Goal: Information Seeking & Learning: Check status

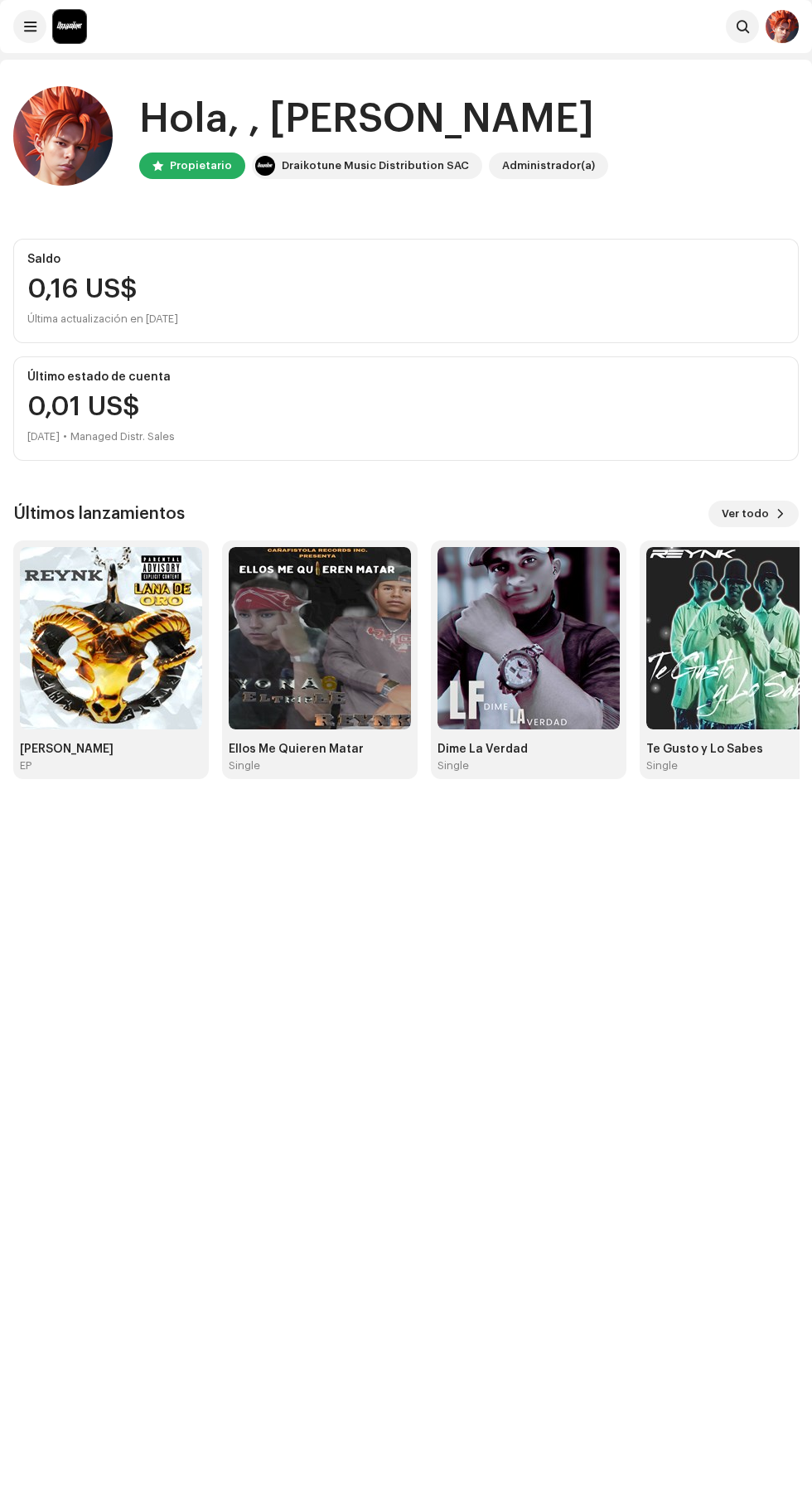
click at [30, 26] on span at bounding box center [30, 26] width 12 height 13
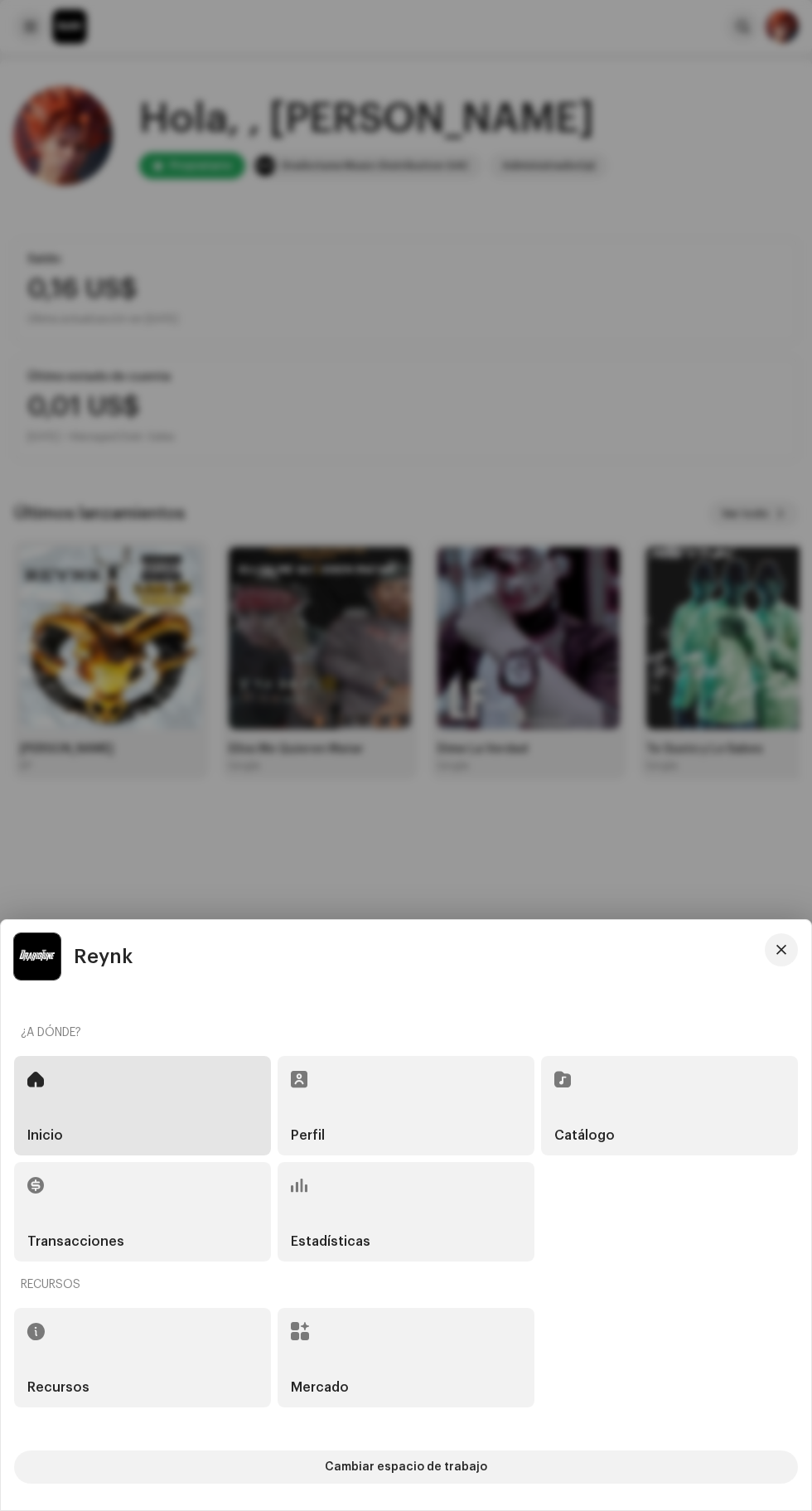
click at [651, 1095] on div "Catálogo" at bounding box center [669, 1105] width 257 height 100
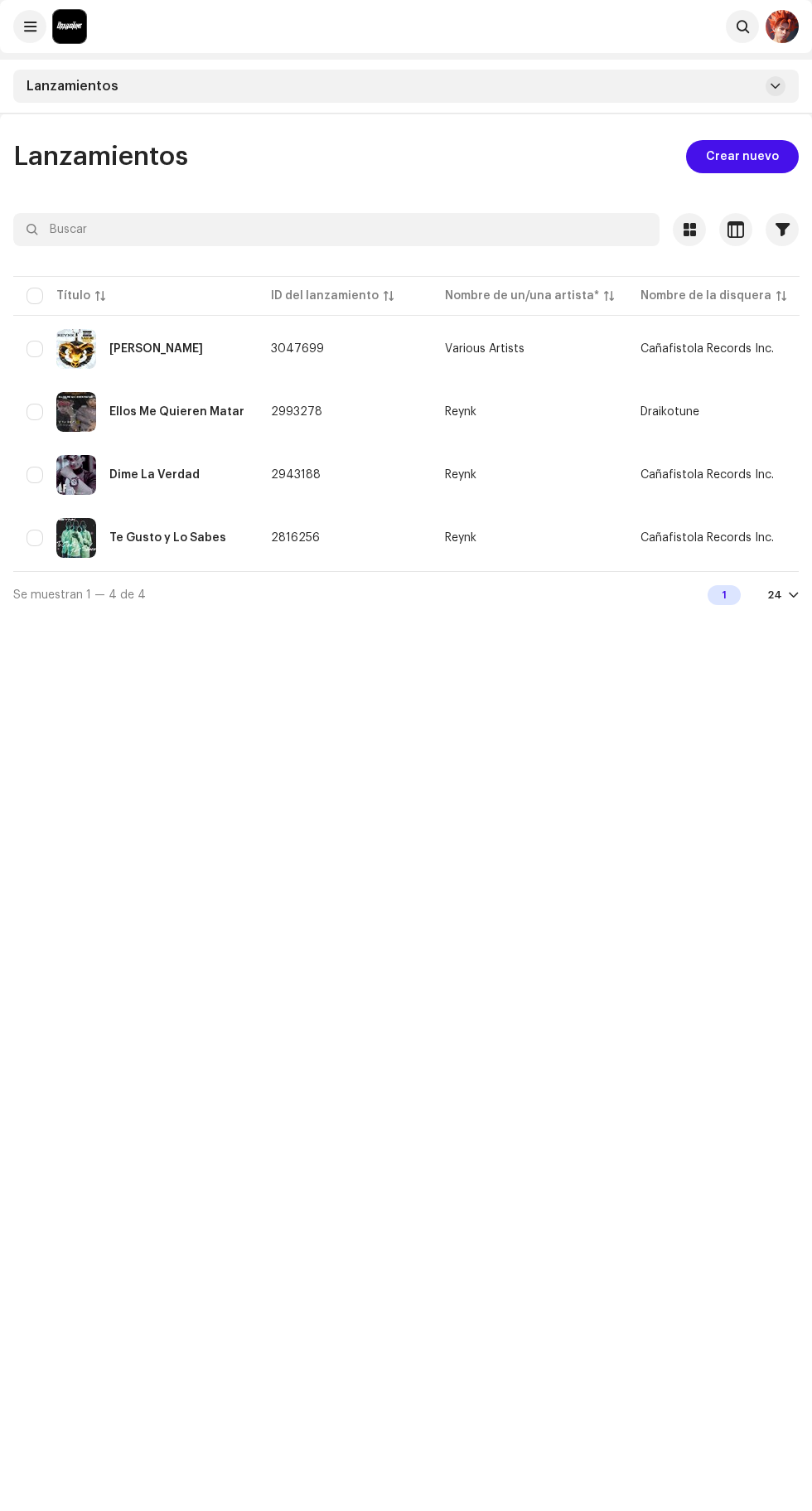
click at [29, 33] on span at bounding box center [30, 26] width 12 height 13
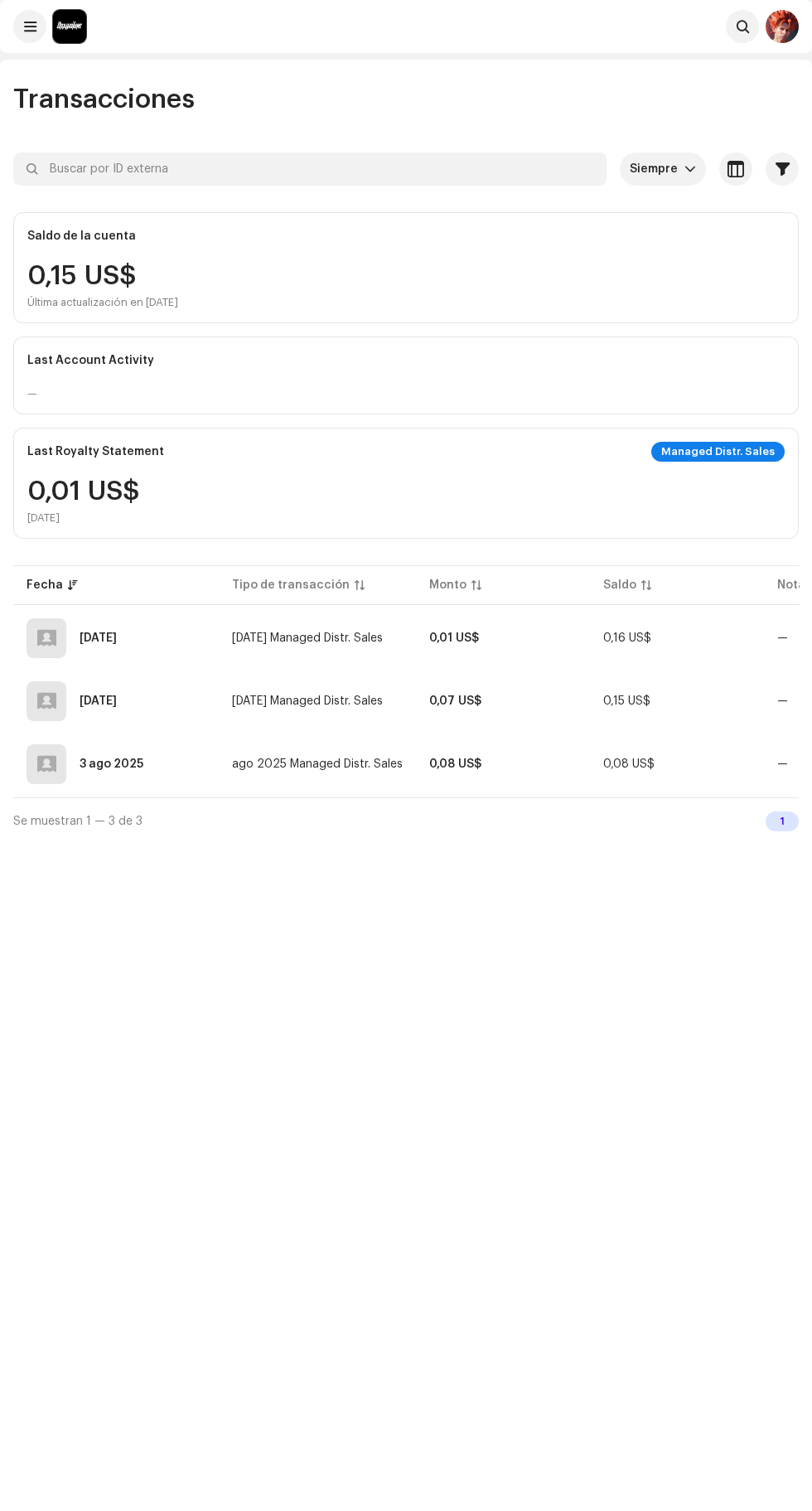
click at [30, 26] on span at bounding box center [30, 26] width 12 height 13
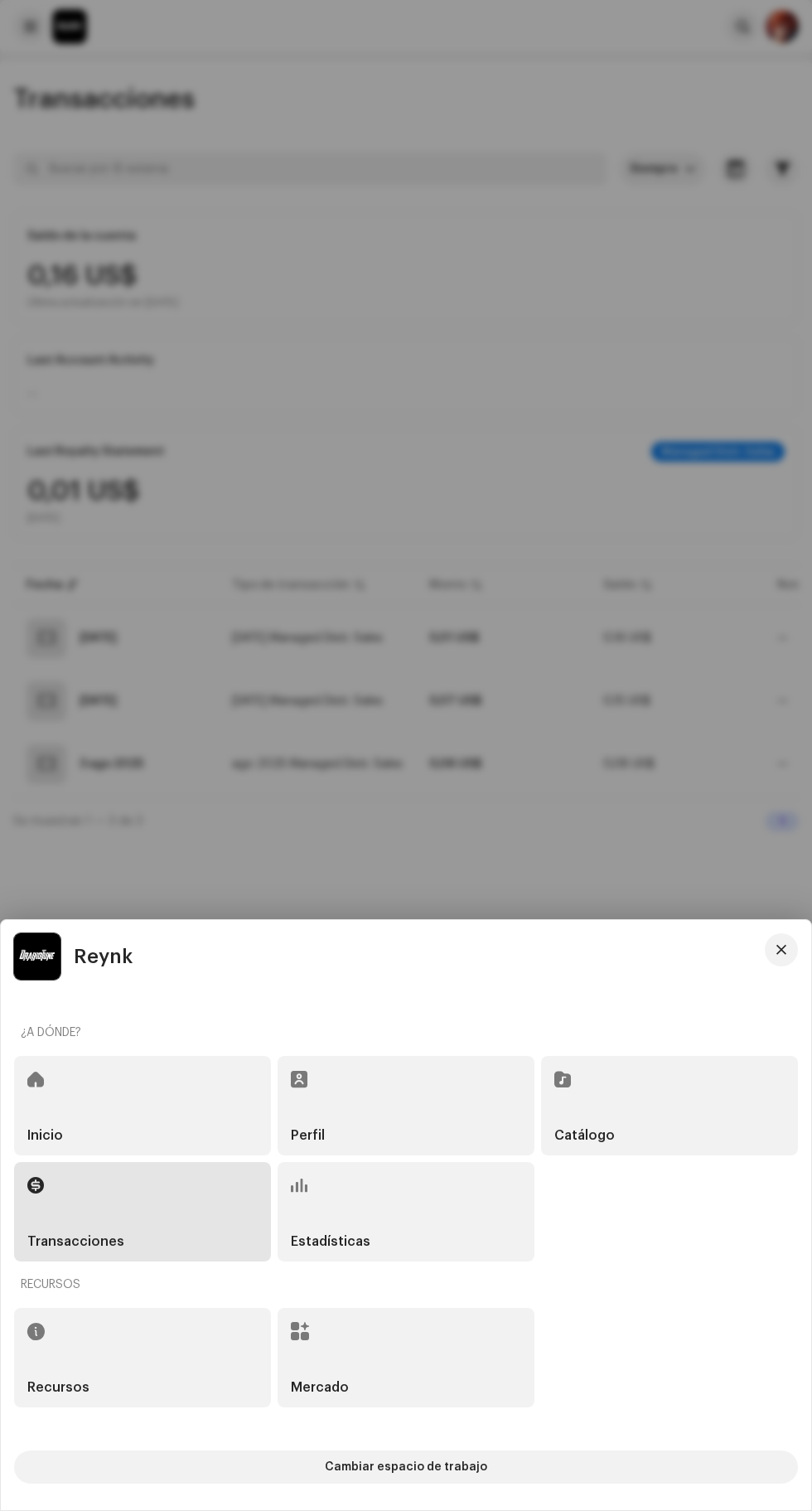
click at [254, 172] on div at bounding box center [406, 756] width 812 height 1511
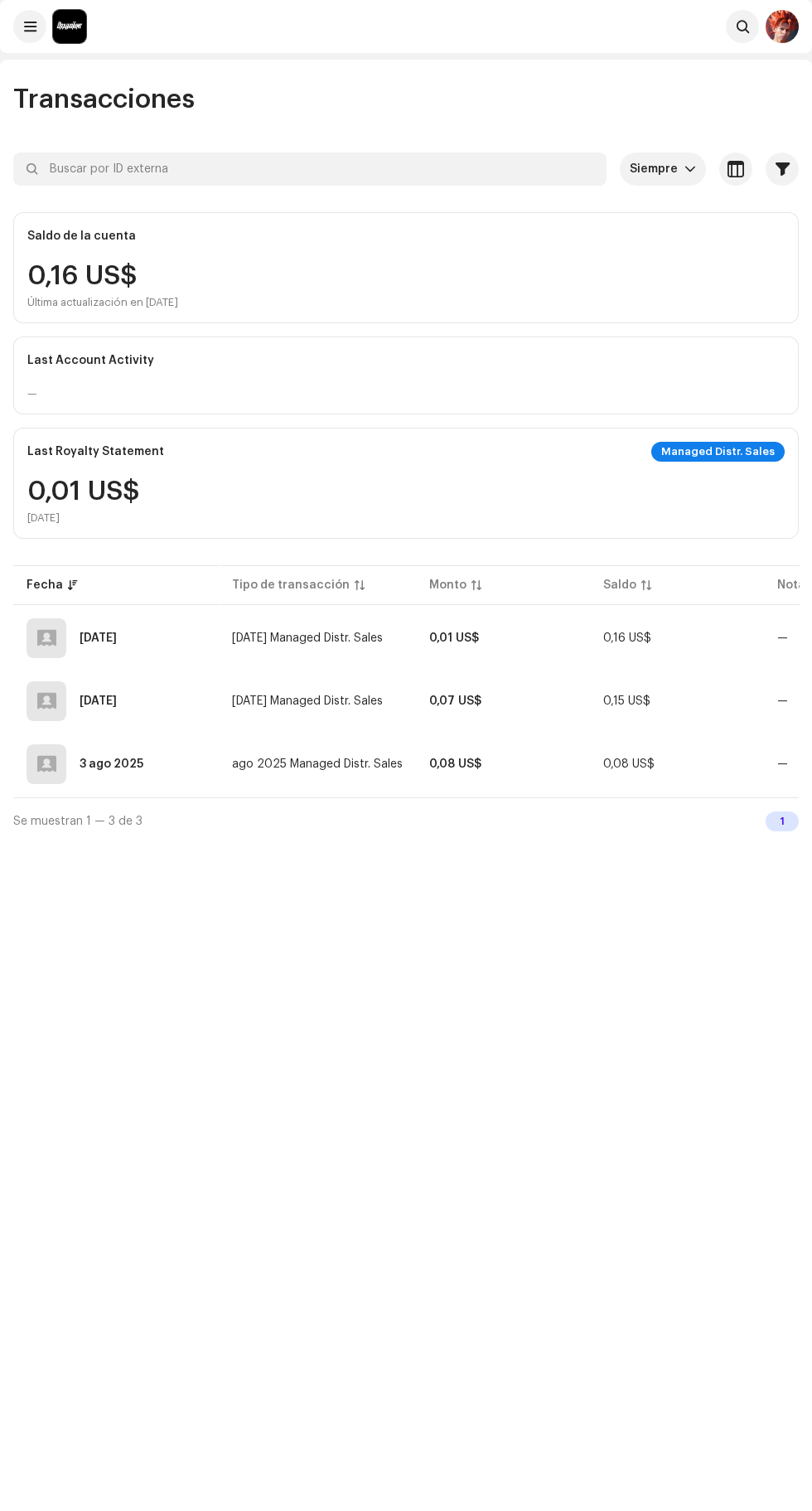
click at [25, 21] on span at bounding box center [30, 26] width 12 height 13
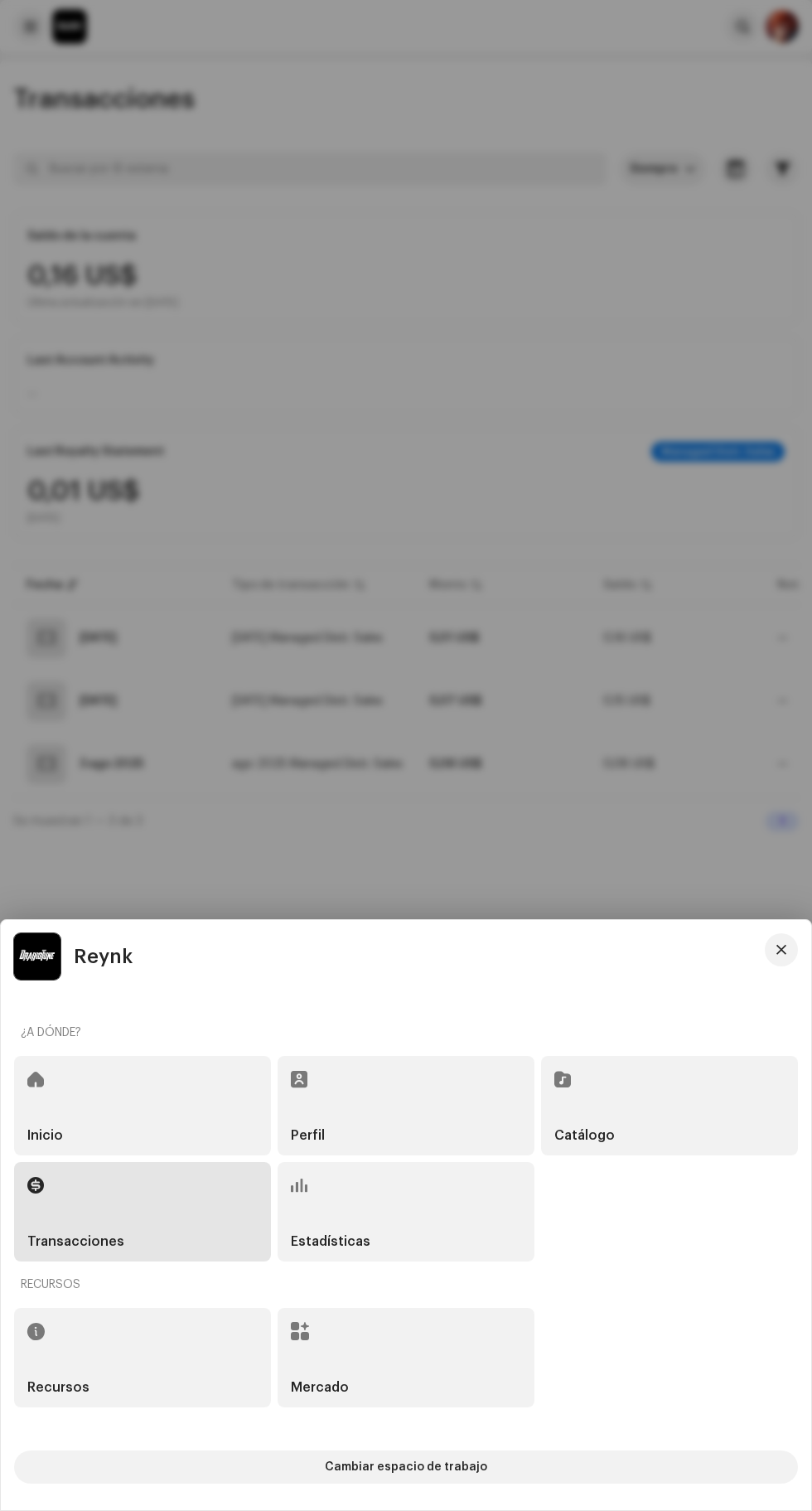
click at [532, 440] on div at bounding box center [406, 756] width 812 height 1511
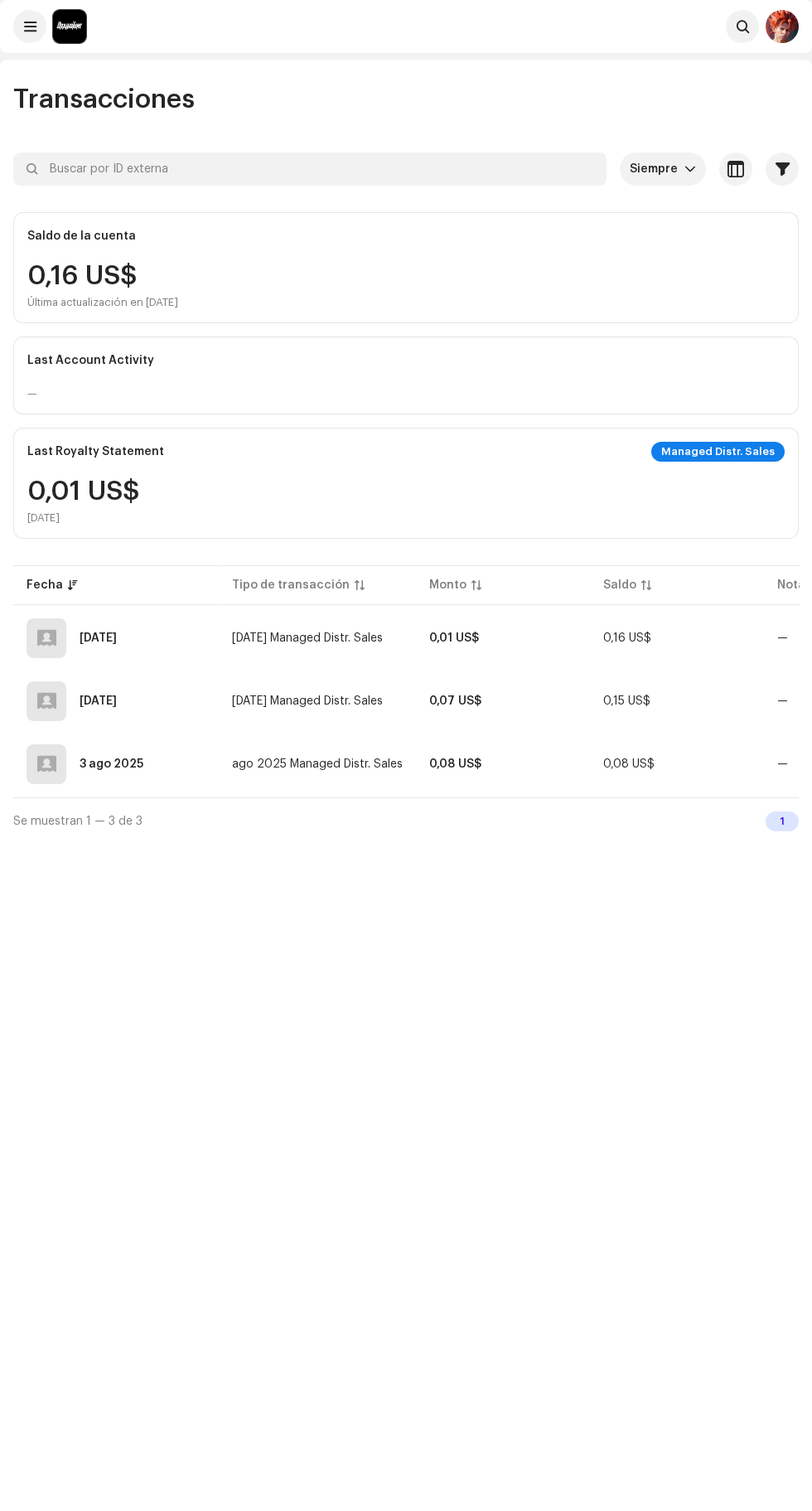
click at [30, 26] on span at bounding box center [30, 26] width 12 height 13
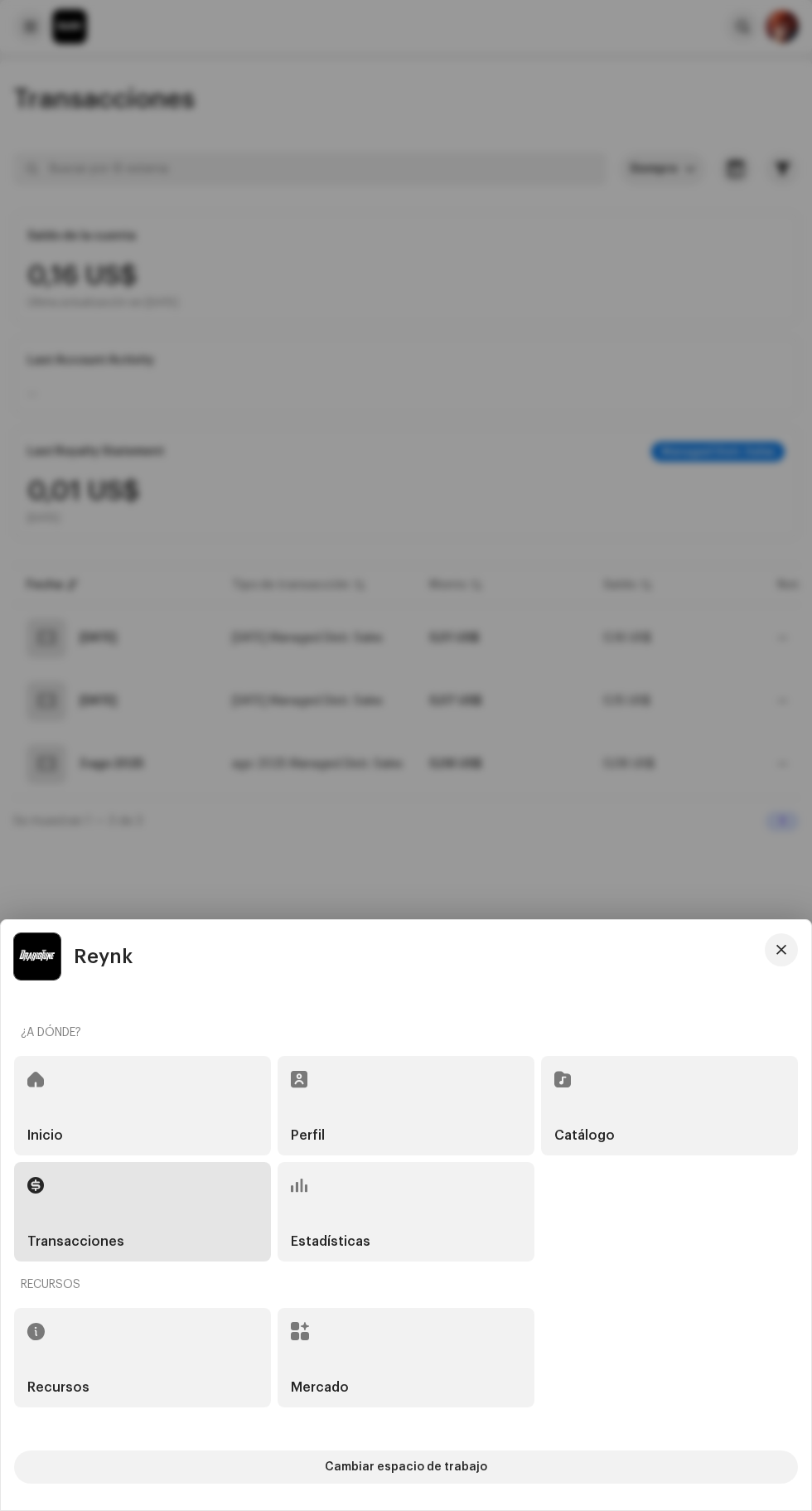
click at [597, 1096] on div "Catálogo" at bounding box center [669, 1105] width 257 height 100
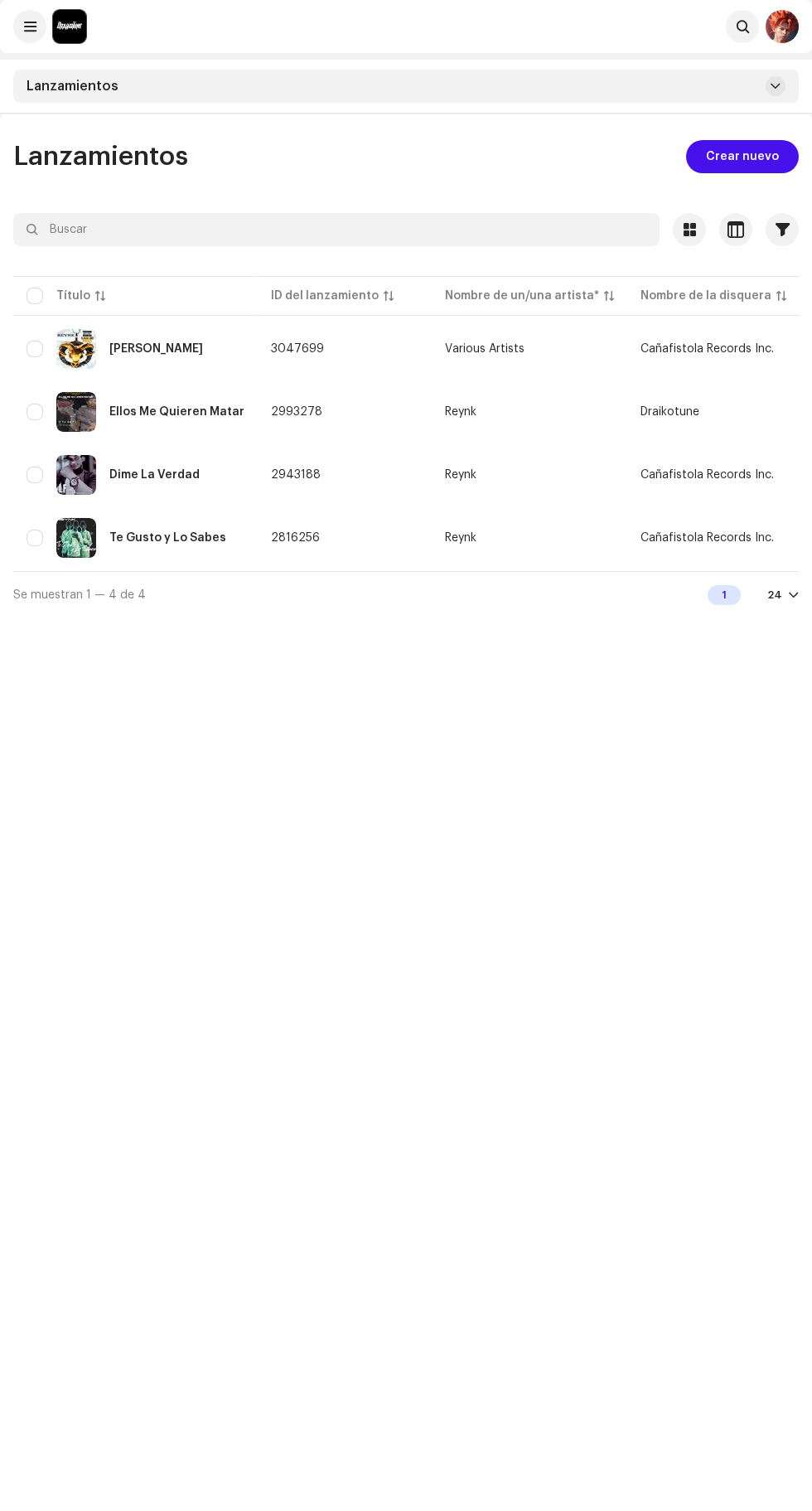
click at [32, 31] on span at bounding box center [30, 26] width 12 height 13
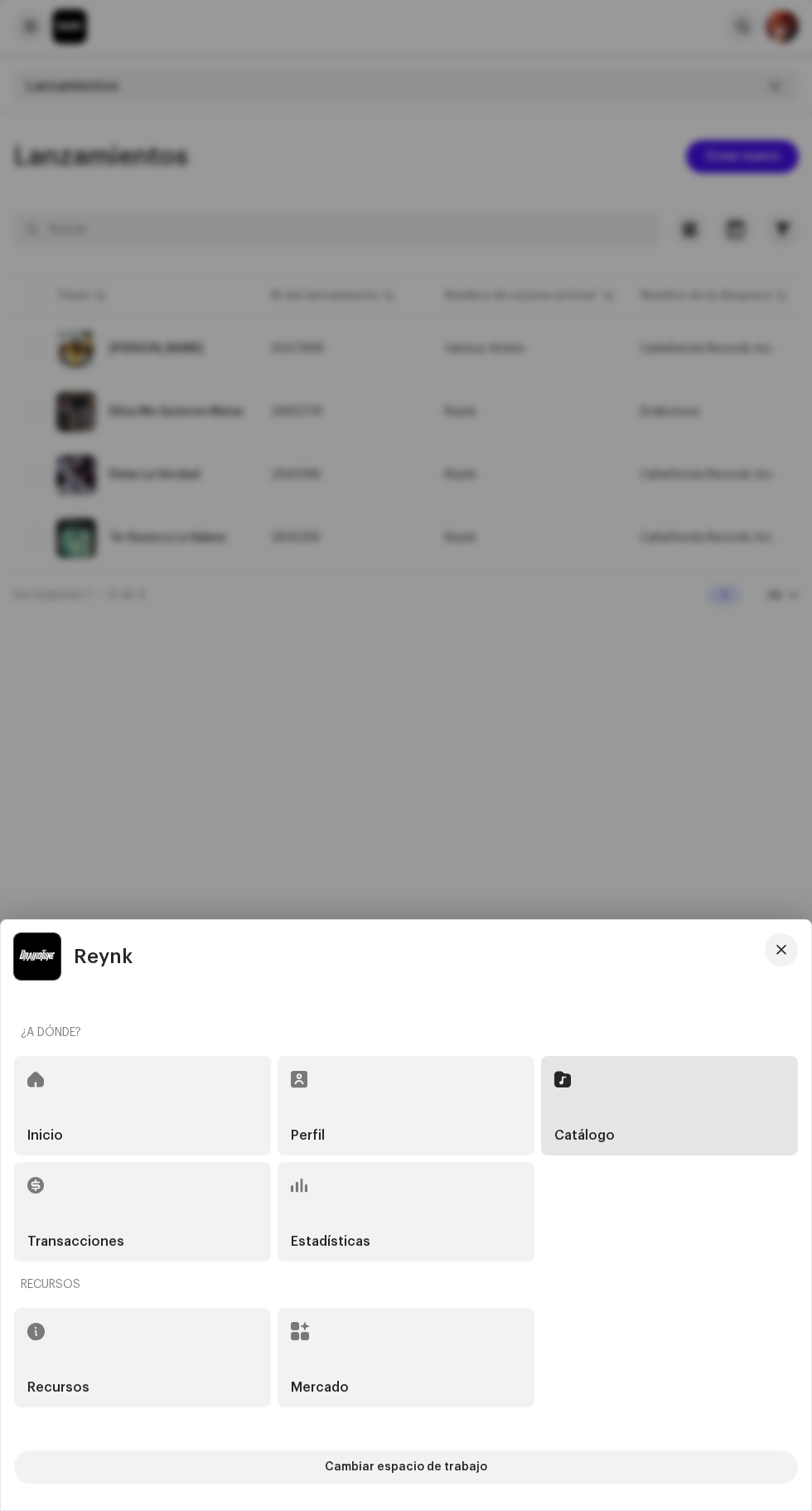
click at [103, 1086] on div "Inicio" at bounding box center [142, 1105] width 257 height 100
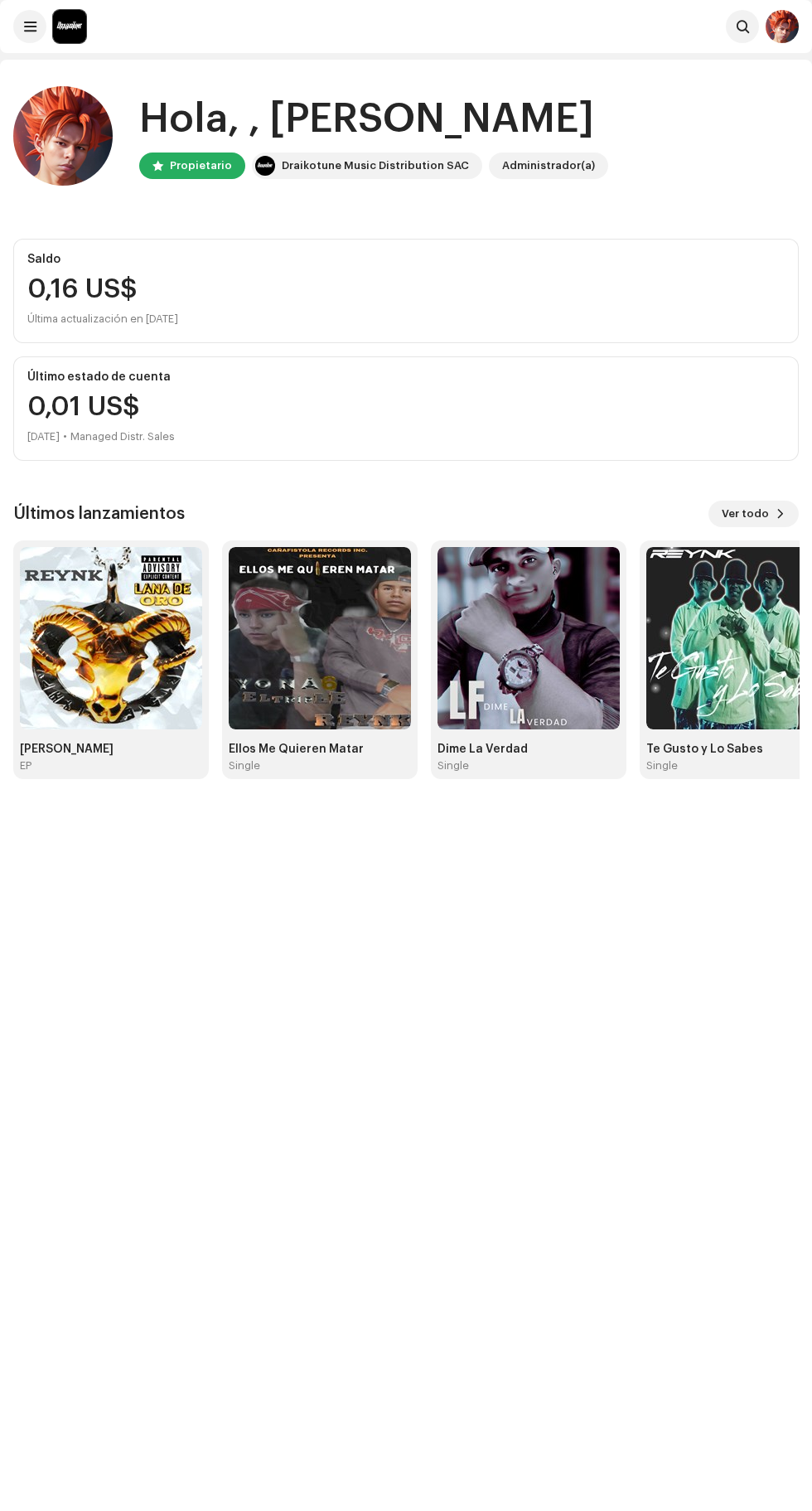
click at [737, 514] on span "Ver todo" at bounding box center [746, 514] width 48 height 34
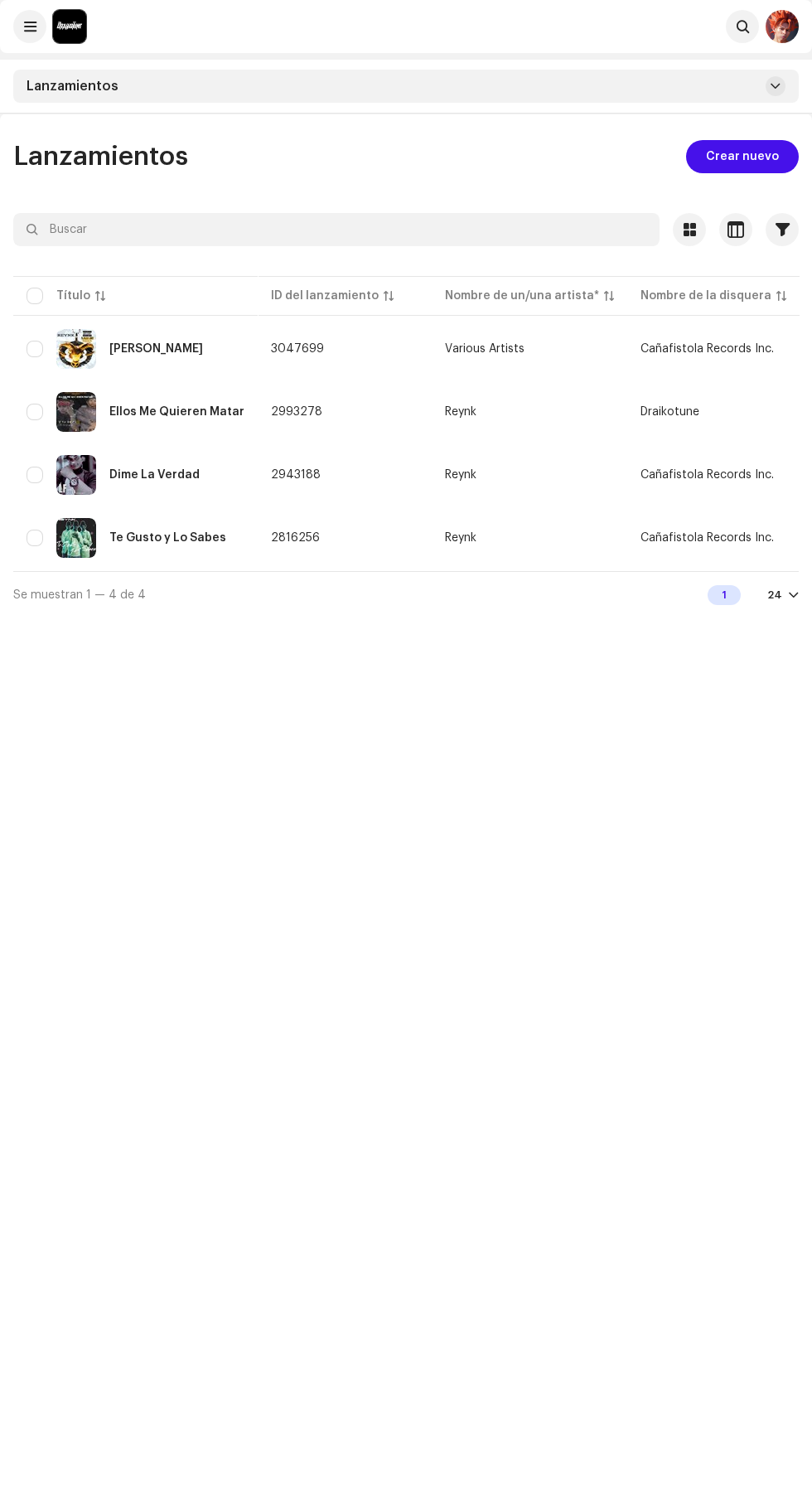
click at [30, 26] on span at bounding box center [30, 26] width 12 height 13
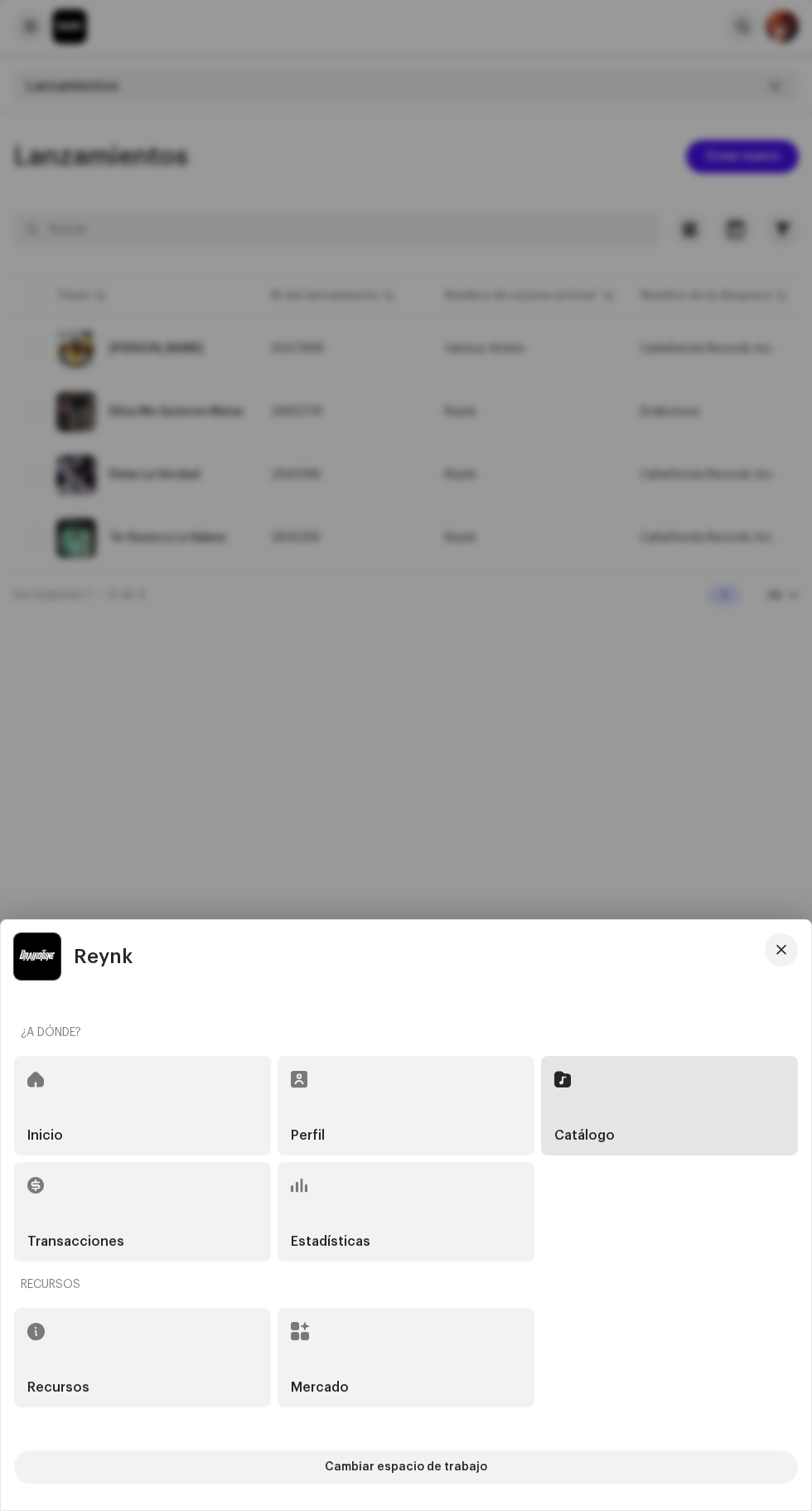
click at [343, 1194] on div "Estadísticas" at bounding box center [406, 1212] width 257 height 100
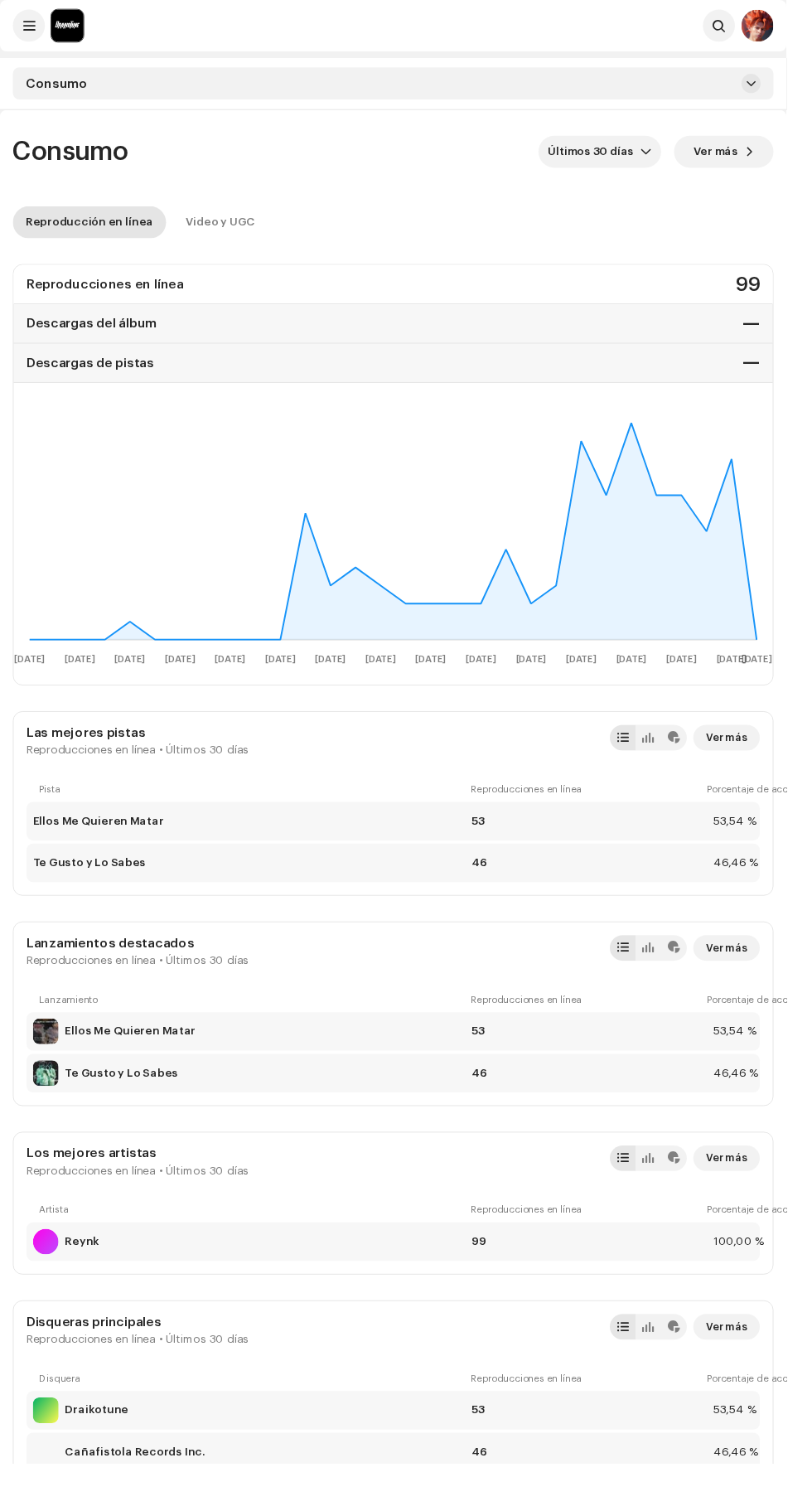
click at [592, 156] on span "Últimos 30 días" at bounding box center [613, 157] width 95 height 34
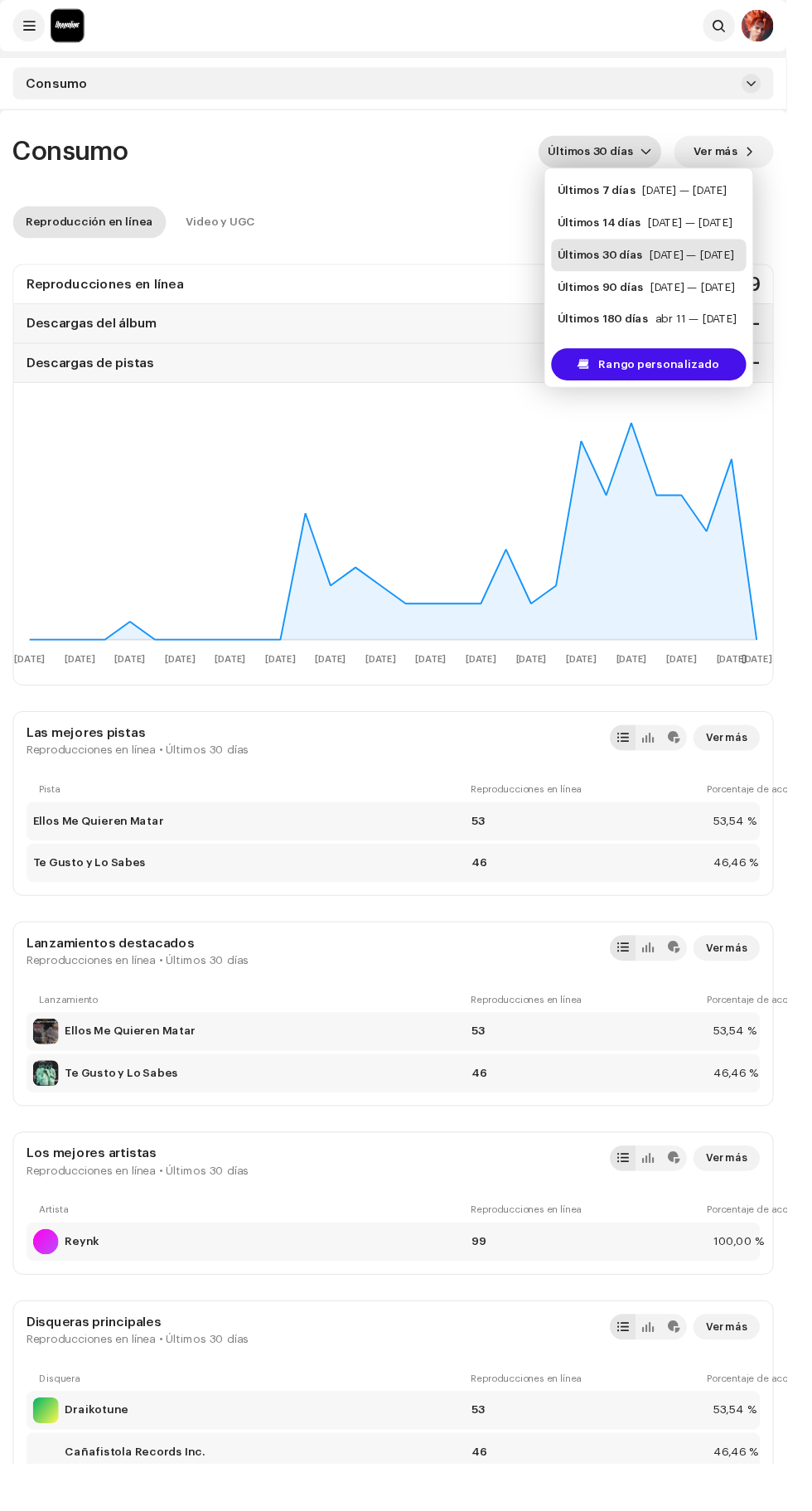
click at [600, 302] on div "Últimos 90 días" at bounding box center [620, 297] width 89 height 17
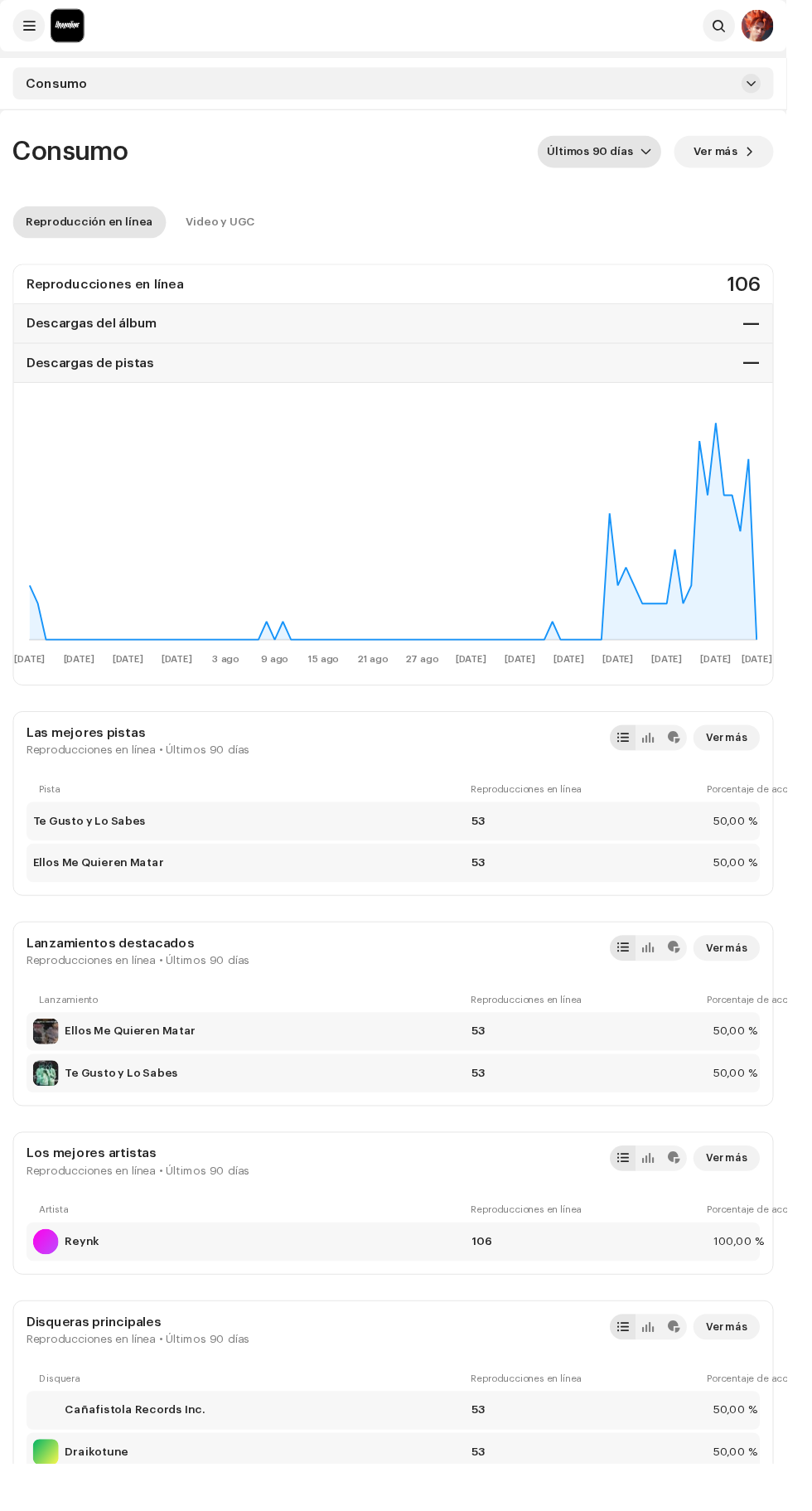
click at [605, 156] on span "Últimos 90 días" at bounding box center [613, 157] width 96 height 34
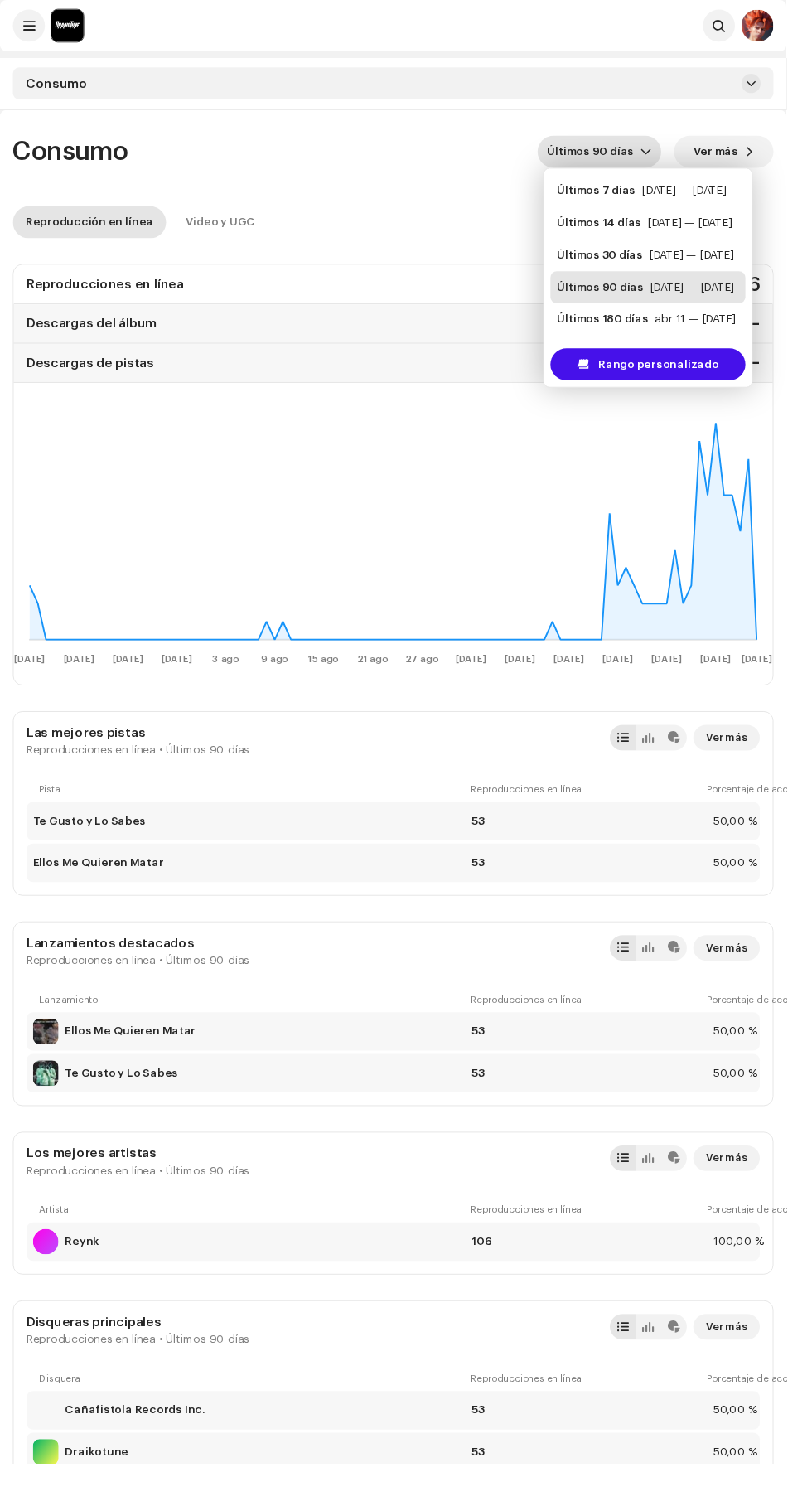
click at [600, 330] on div "Últimos 180 días" at bounding box center [622, 329] width 94 height 17
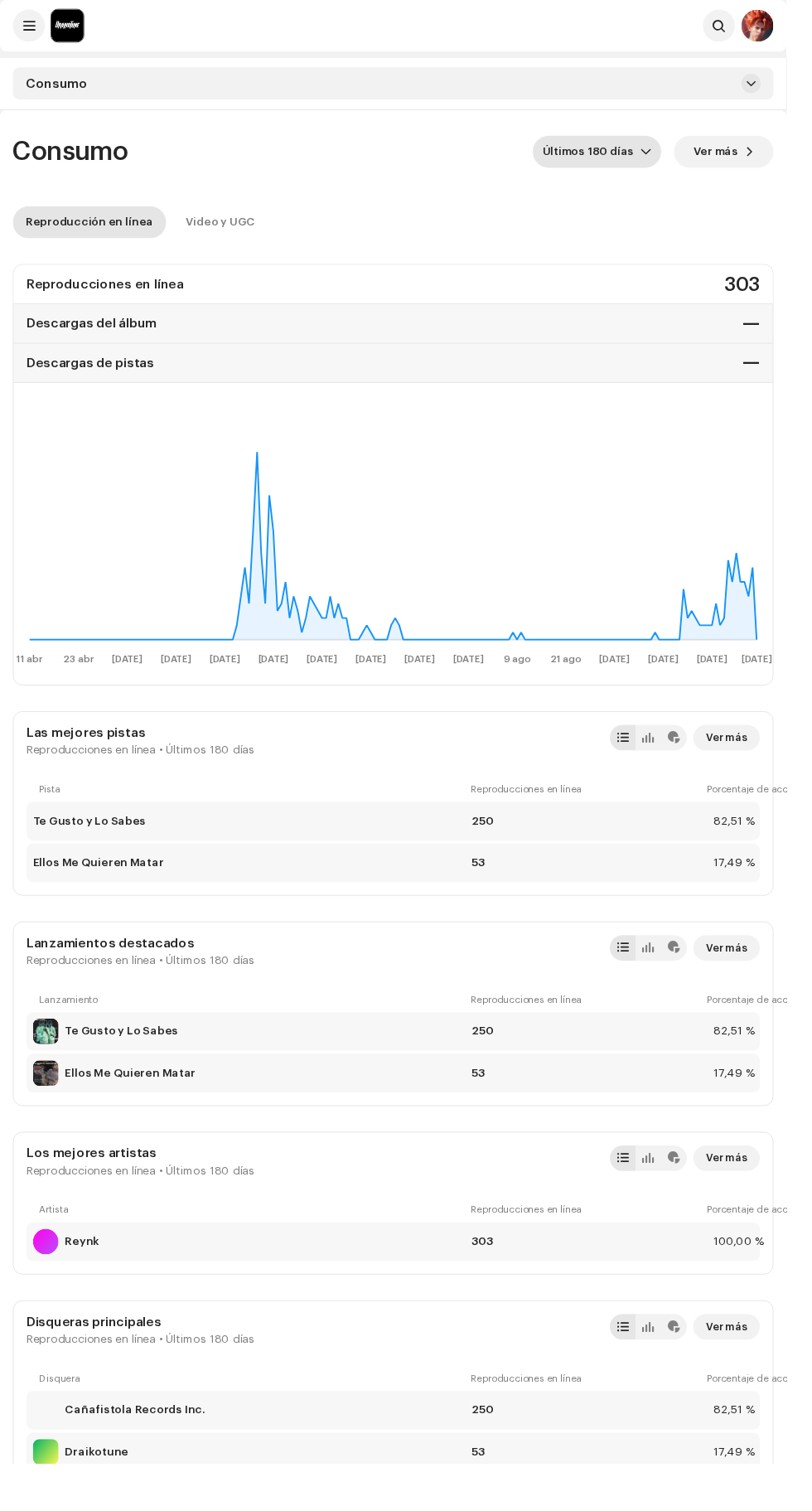
click at [626, 161] on span "Últimos 180 días" at bounding box center [611, 157] width 102 height 34
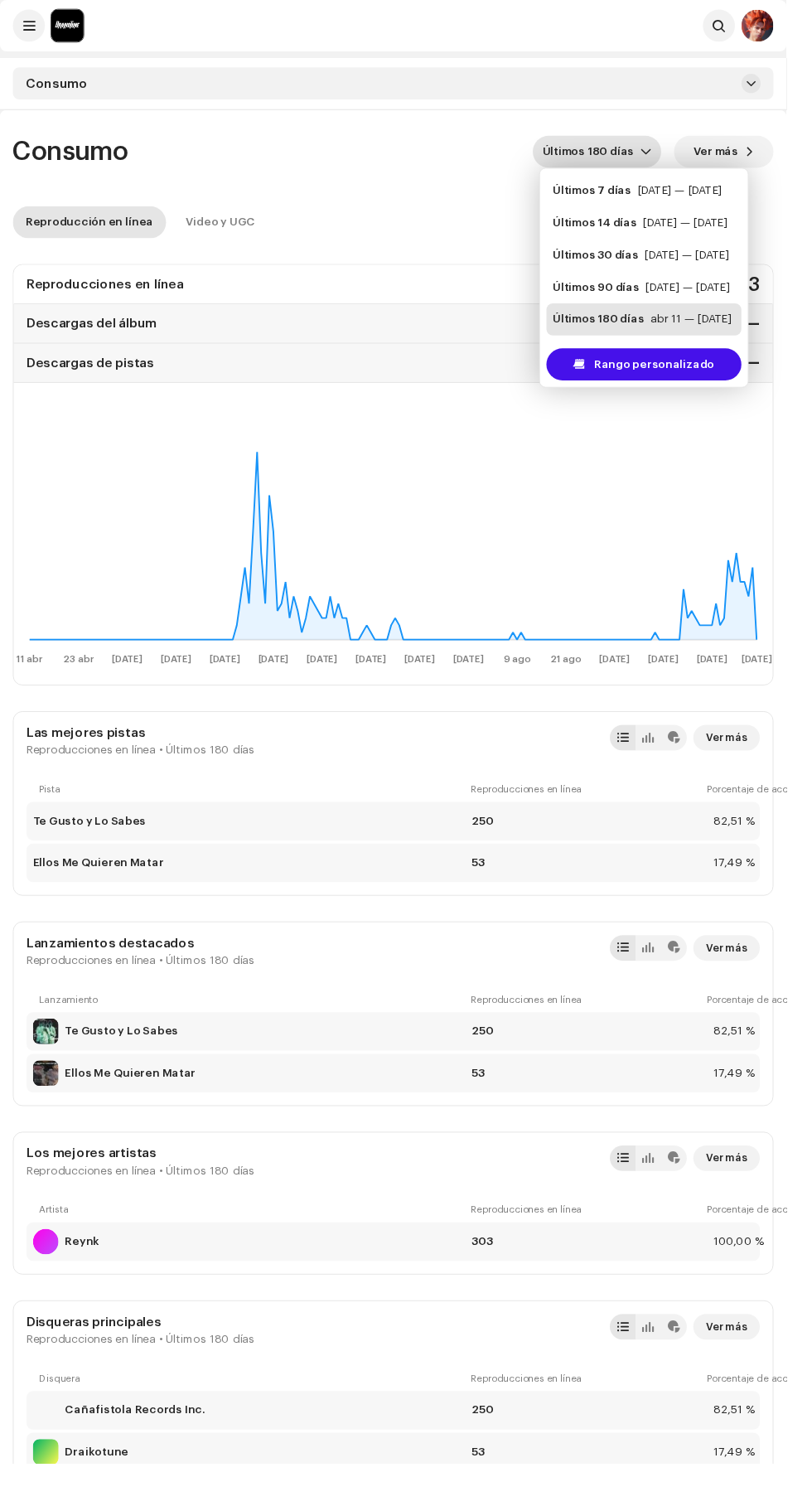
click at [423, 166] on div "Consumo Últimos 180 [PERSON_NAME] Ver más" at bounding box center [406, 157] width 786 height 34
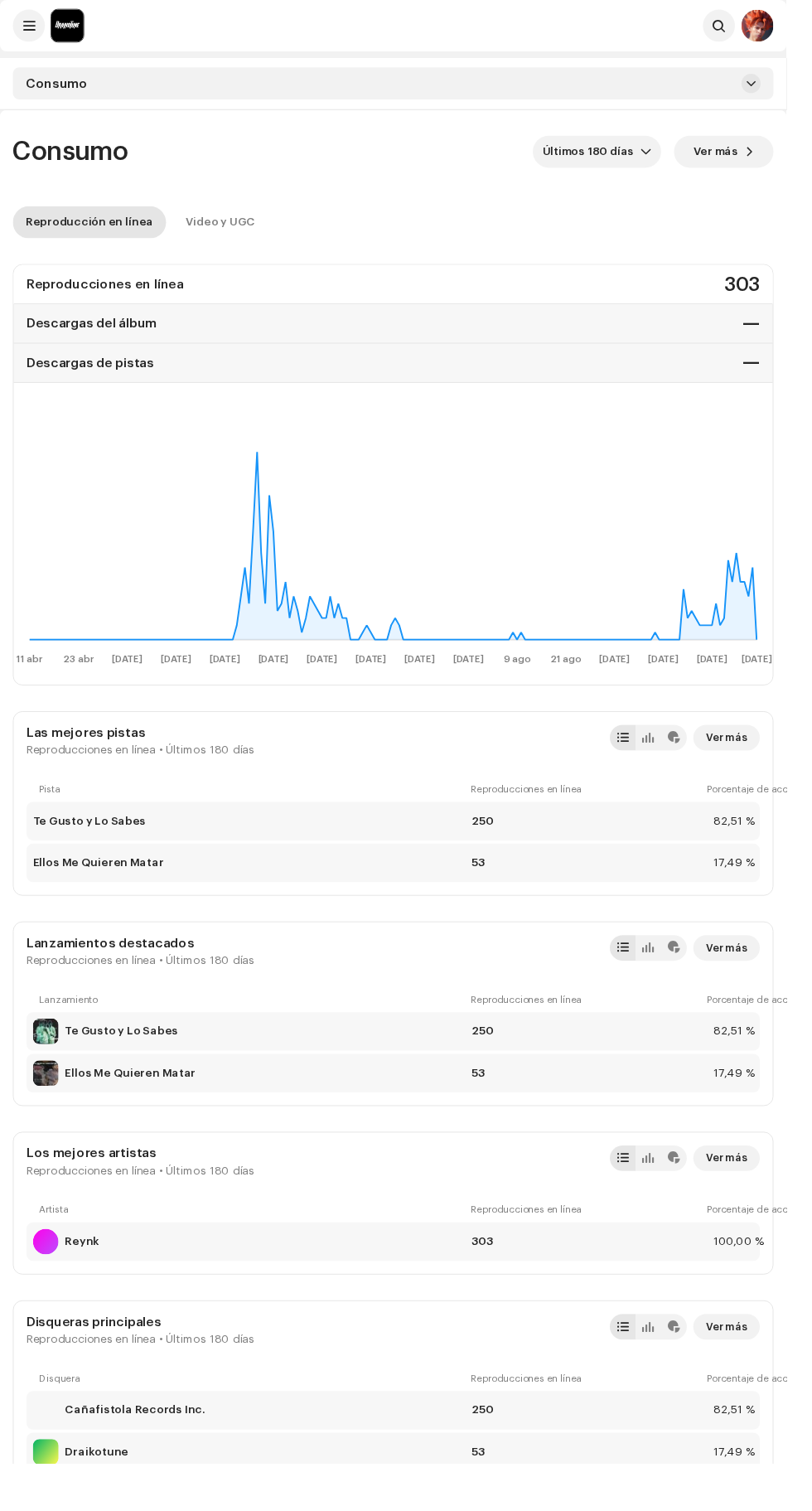
click at [774, 156] on span at bounding box center [774, 156] width 10 height 13
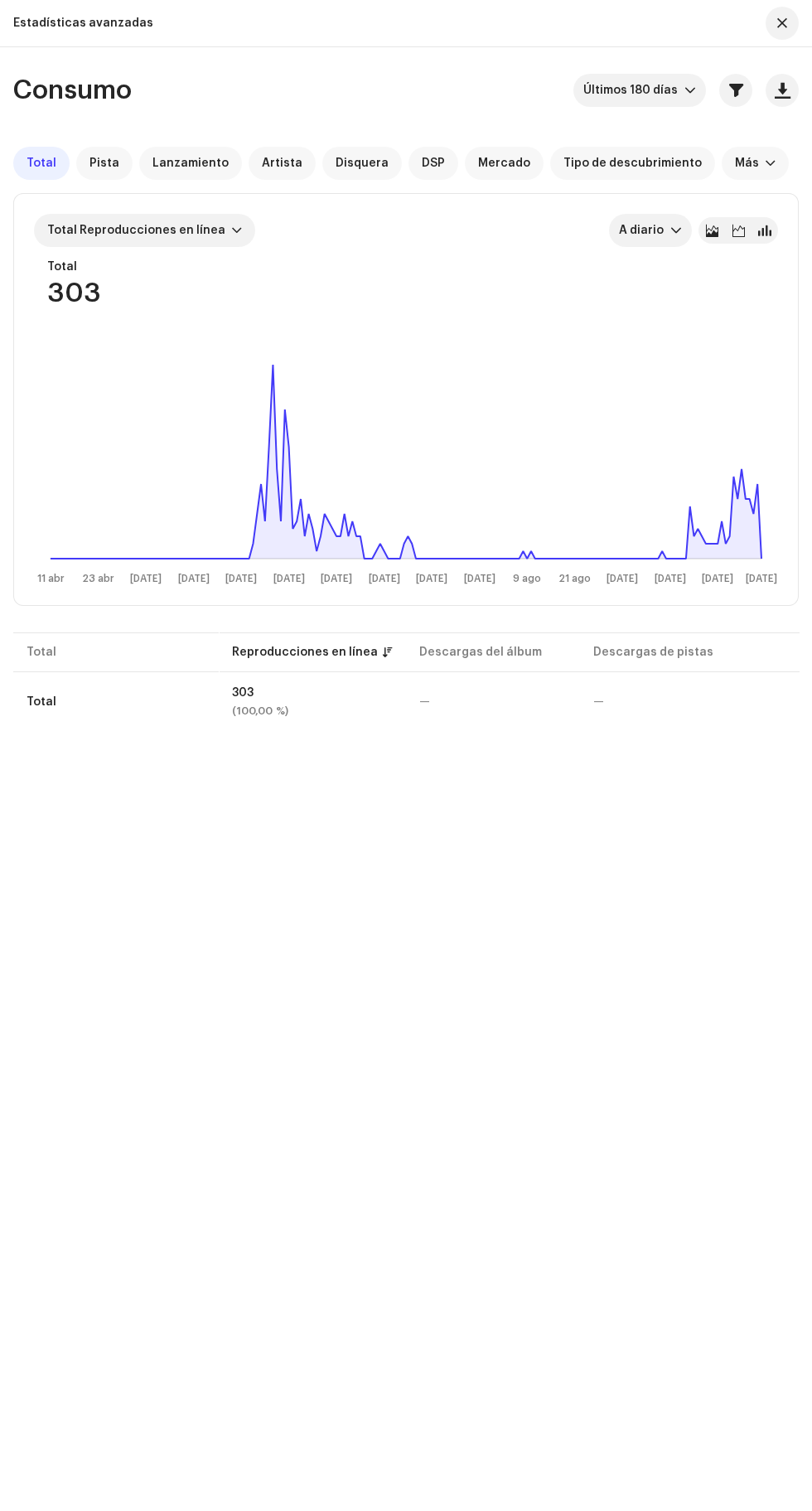
click at [119, 701] on div "Total" at bounding box center [116, 703] width 179 height 34
click at [651, 223] on span "A diario" at bounding box center [645, 230] width 51 height 34
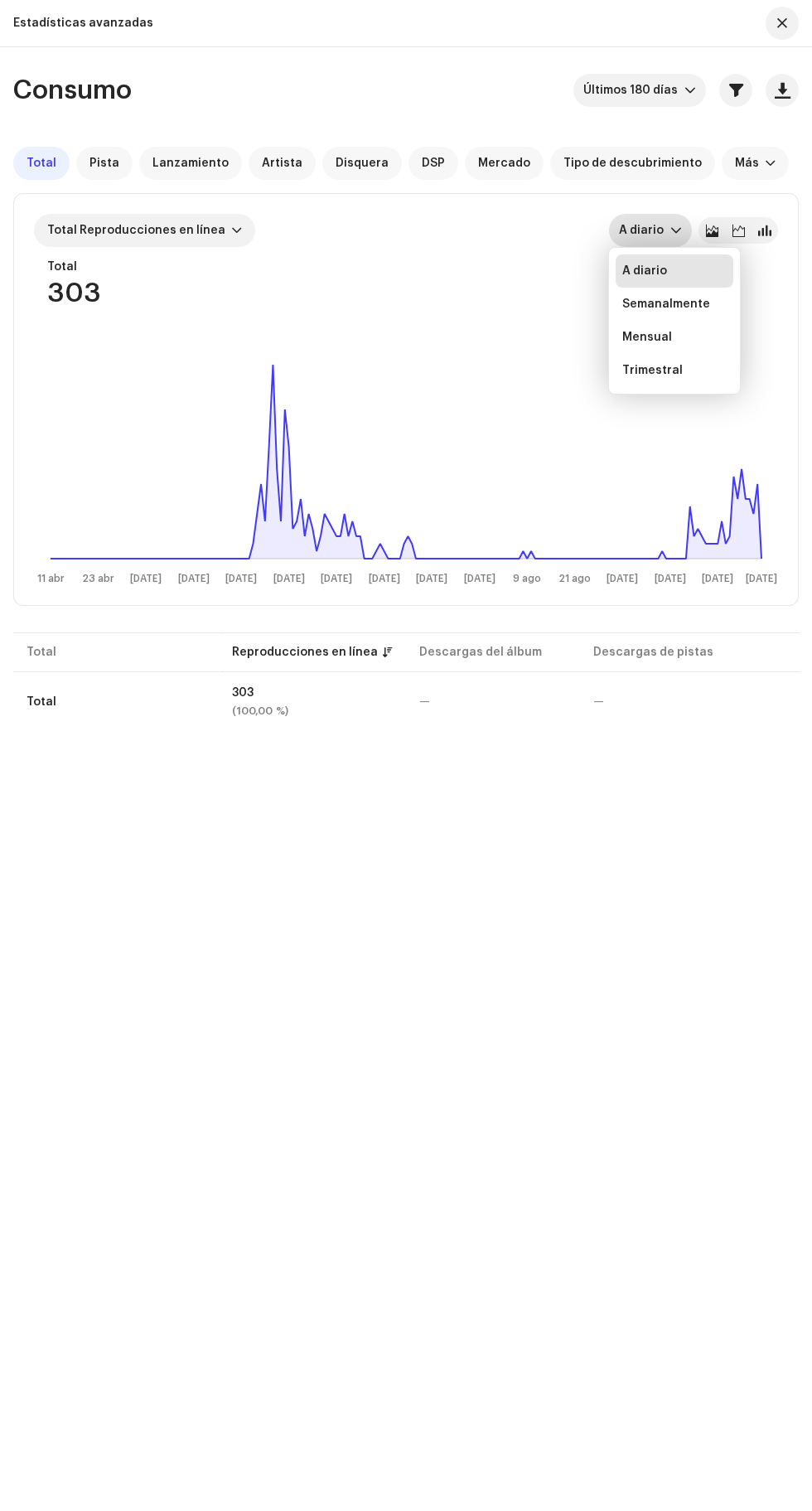
click at [688, 304] on div "Semanalmente" at bounding box center [666, 304] width 88 height 17
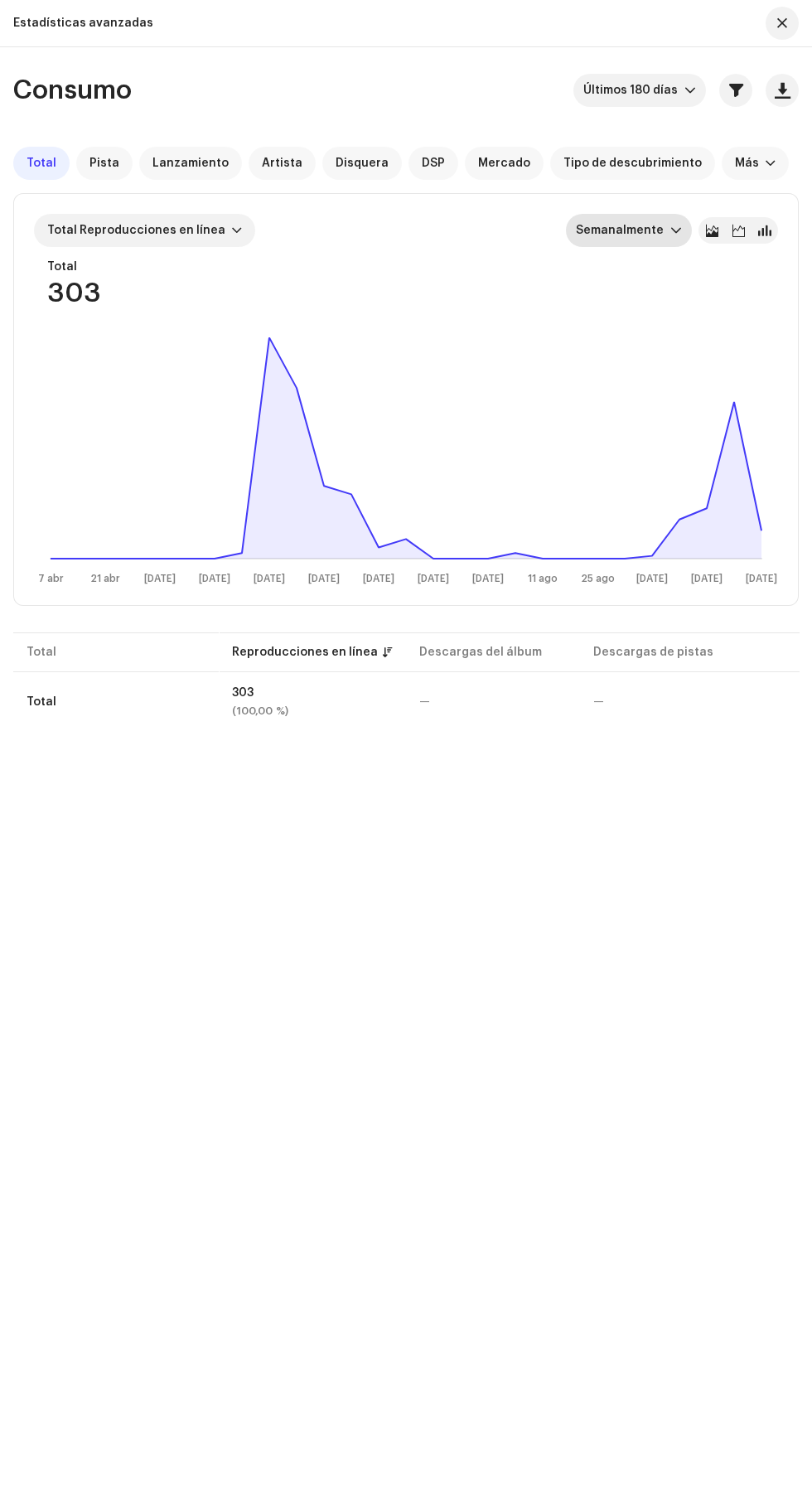
click at [616, 229] on span "Semanalmente" at bounding box center [623, 230] width 94 height 34
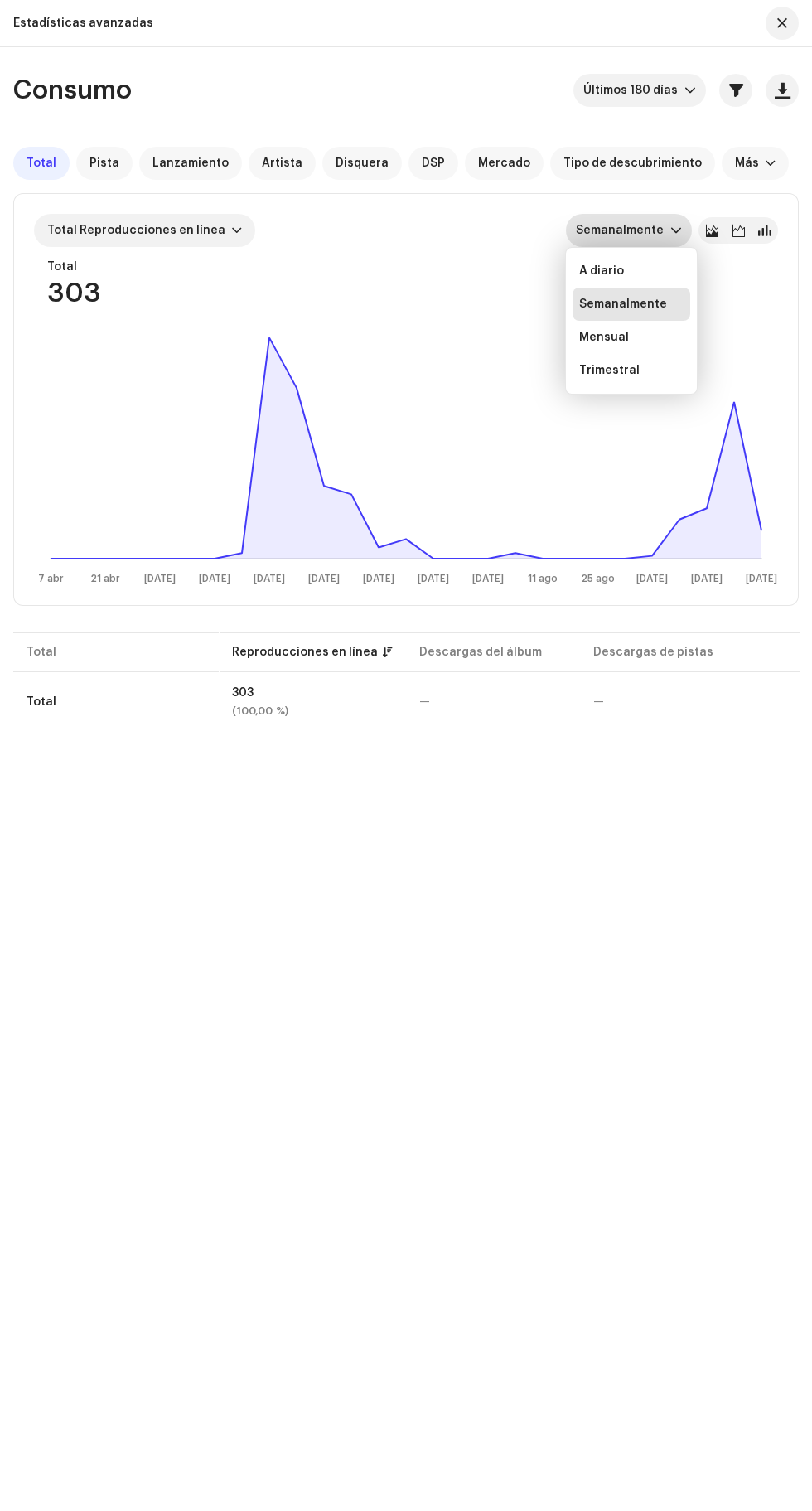
click at [650, 358] on li "Trimestral" at bounding box center [631, 371] width 117 height 34
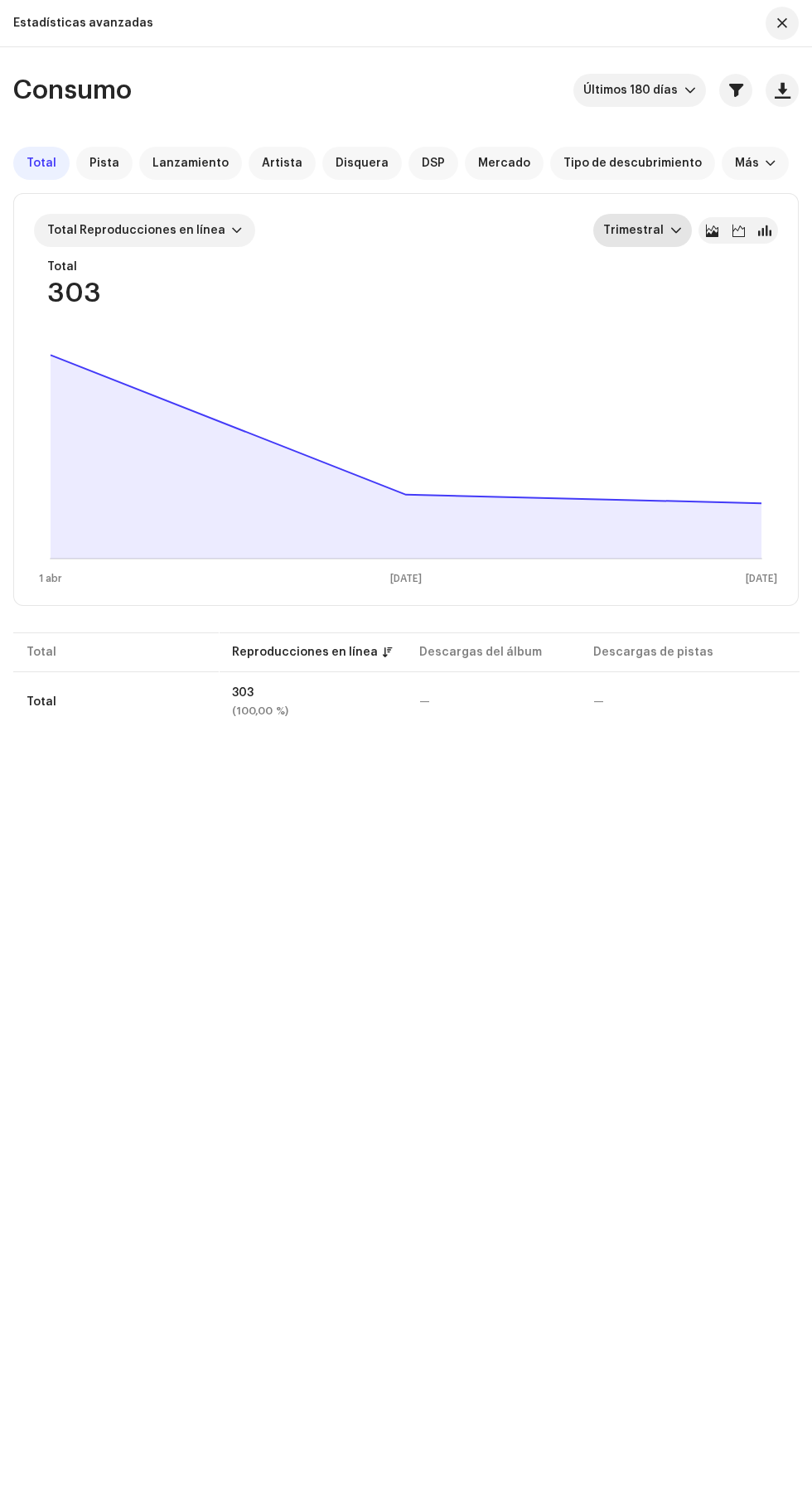
click at [645, 225] on span "Trimestral" at bounding box center [637, 230] width 67 height 34
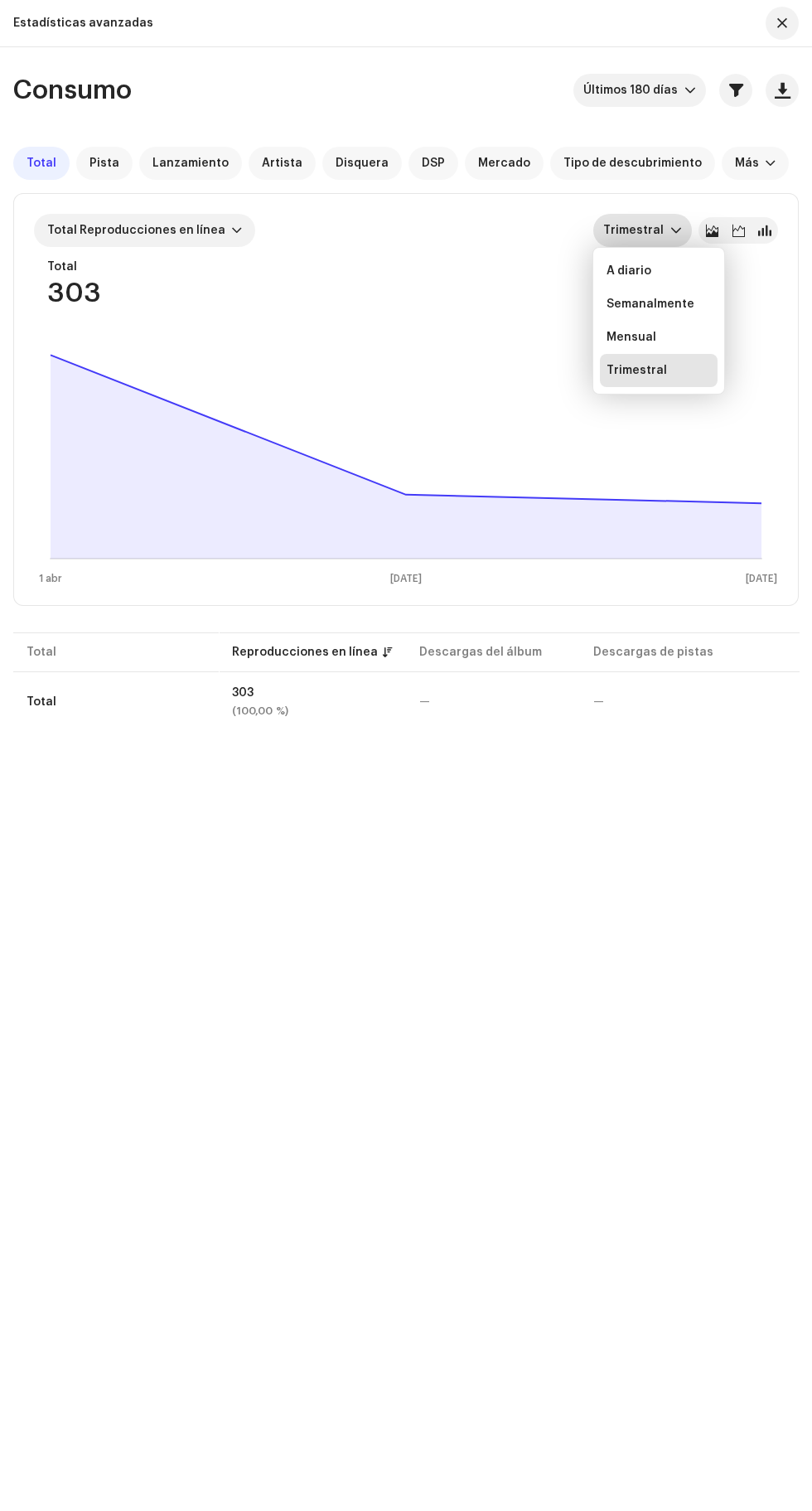
click at [682, 337] on div "Mensual" at bounding box center [658, 337] width 104 height 17
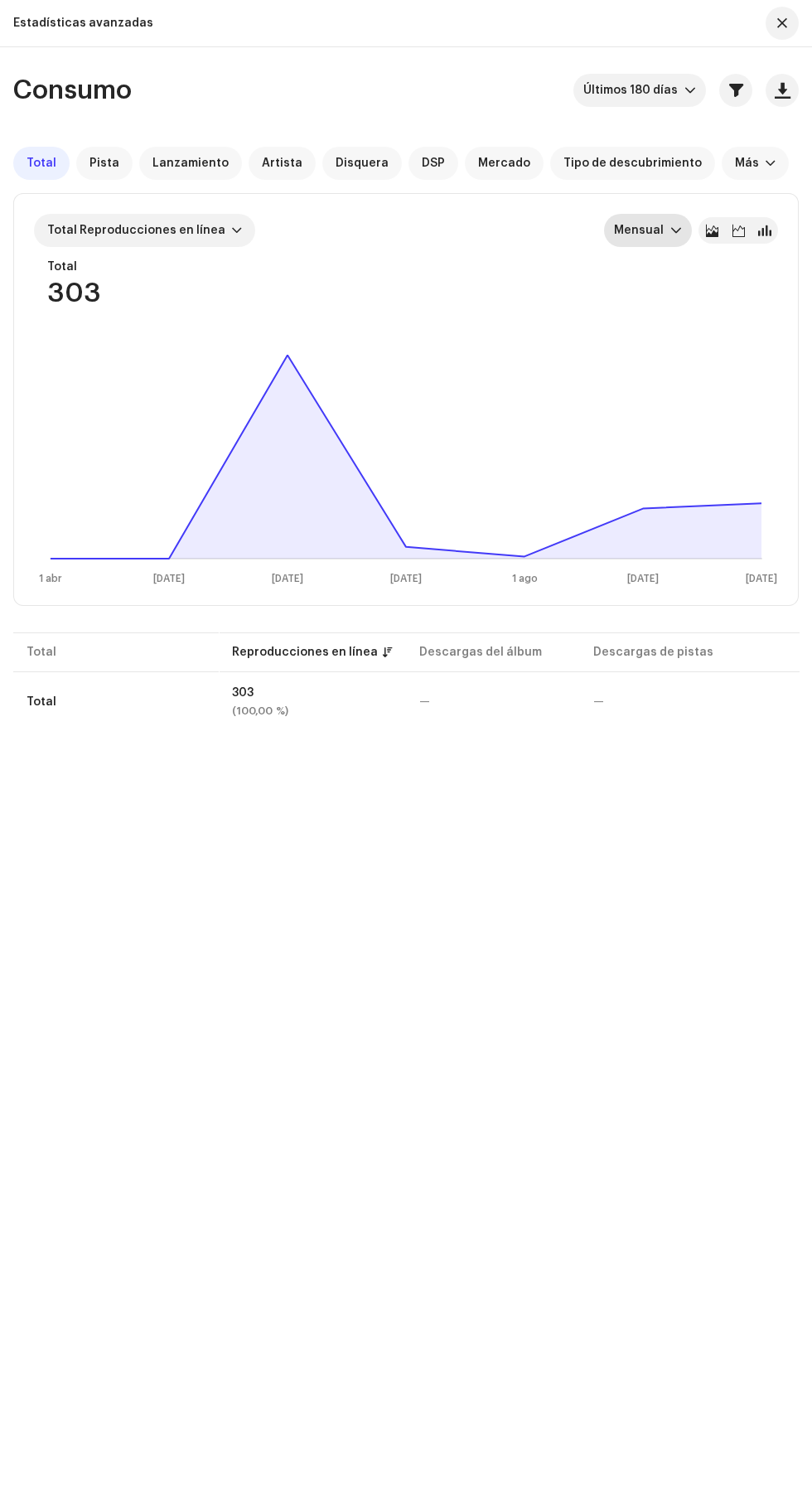
click at [783, 22] on span "button" at bounding box center [782, 23] width 10 height 13
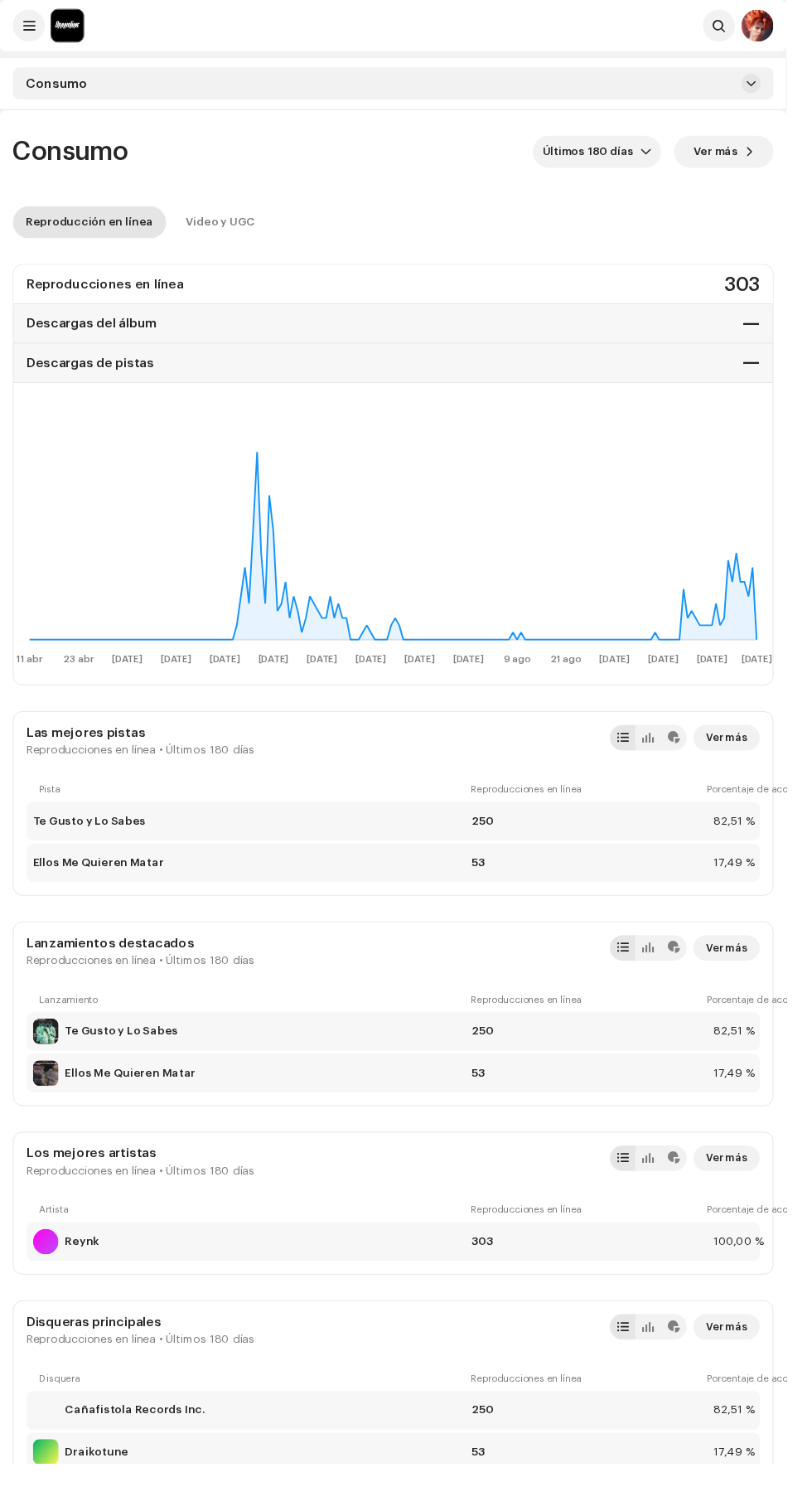
click at [784, 16] on img at bounding box center [783, 26] width 34 height 34
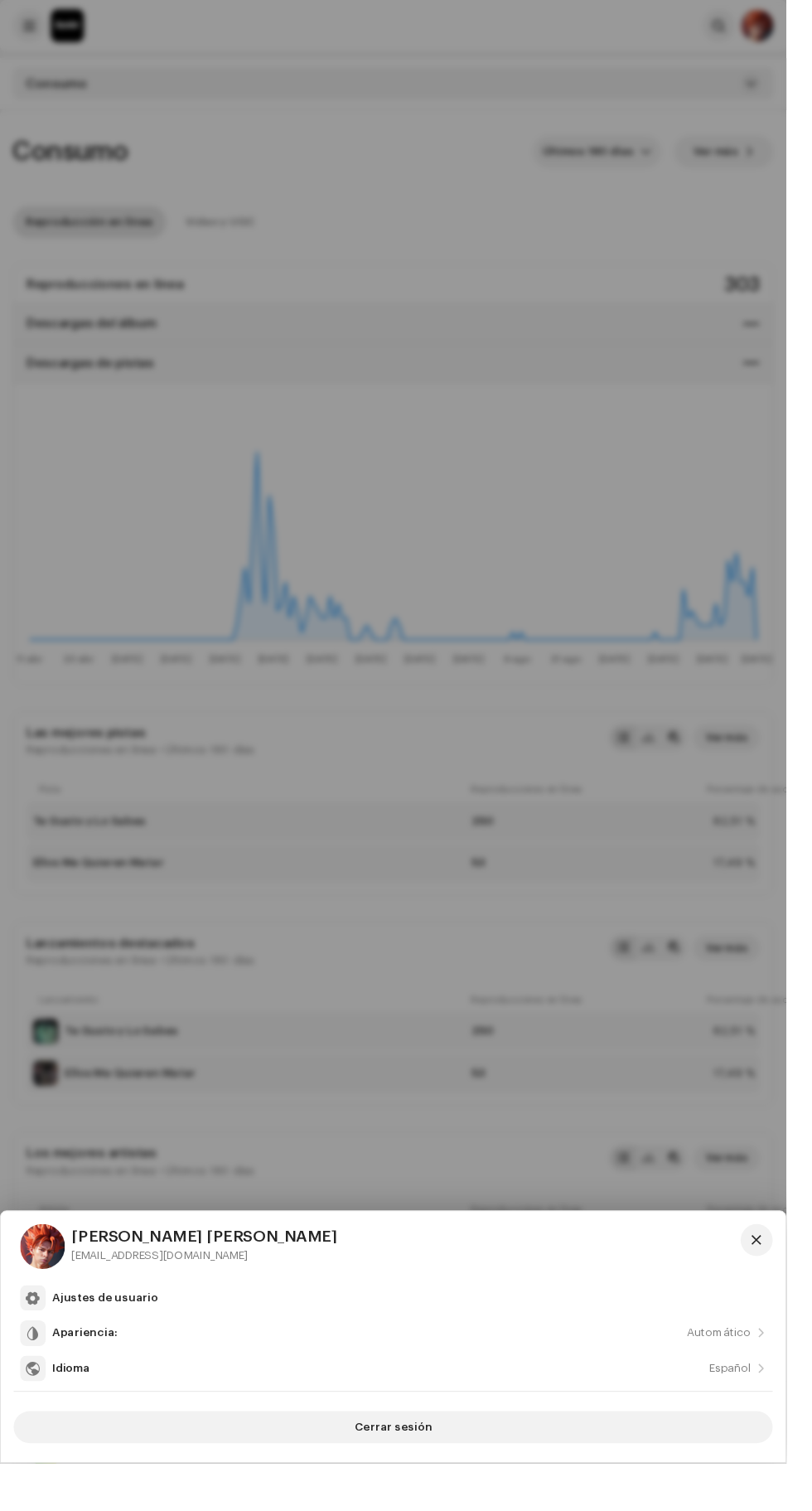
click at [67, 1491] on button "Cerrar sesión" at bounding box center [406, 1474] width 784 height 34
